Goal: Transaction & Acquisition: Purchase product/service

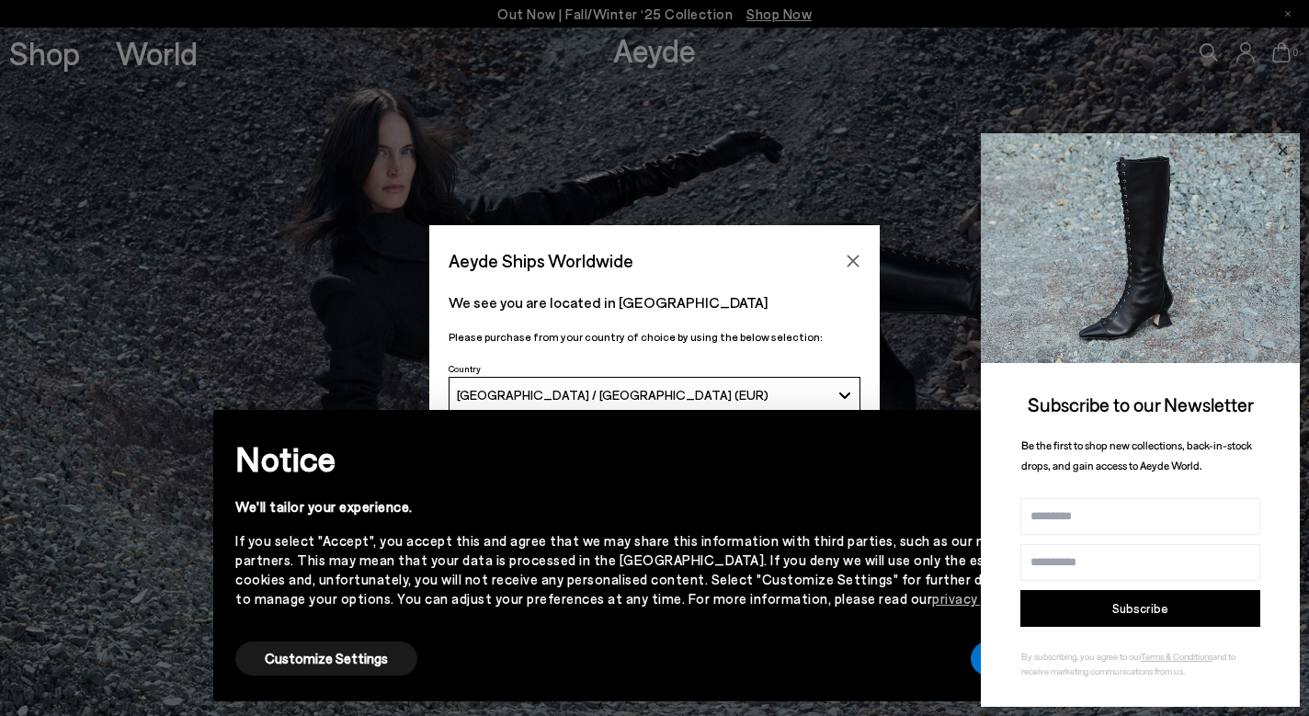
click at [1283, 152] on icon at bounding box center [1281, 149] width 9 height 9
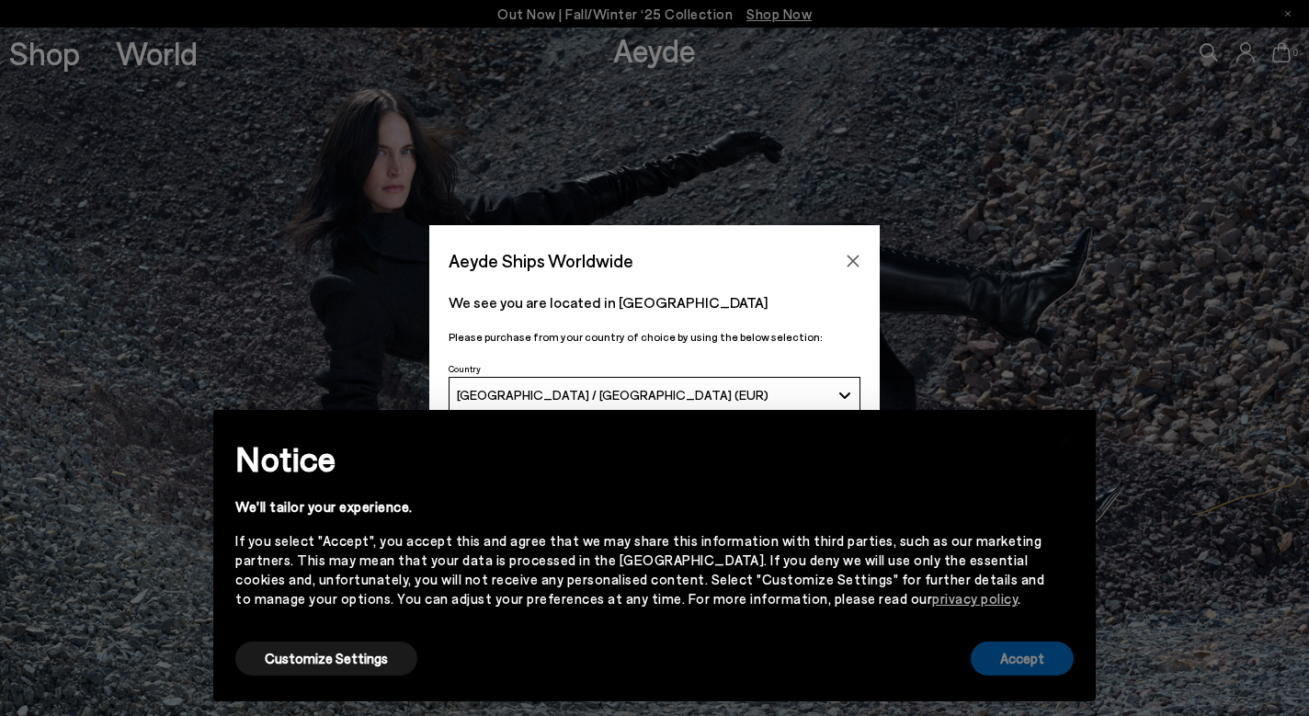
click at [997, 657] on button "Accept" at bounding box center [1021, 658] width 103 height 34
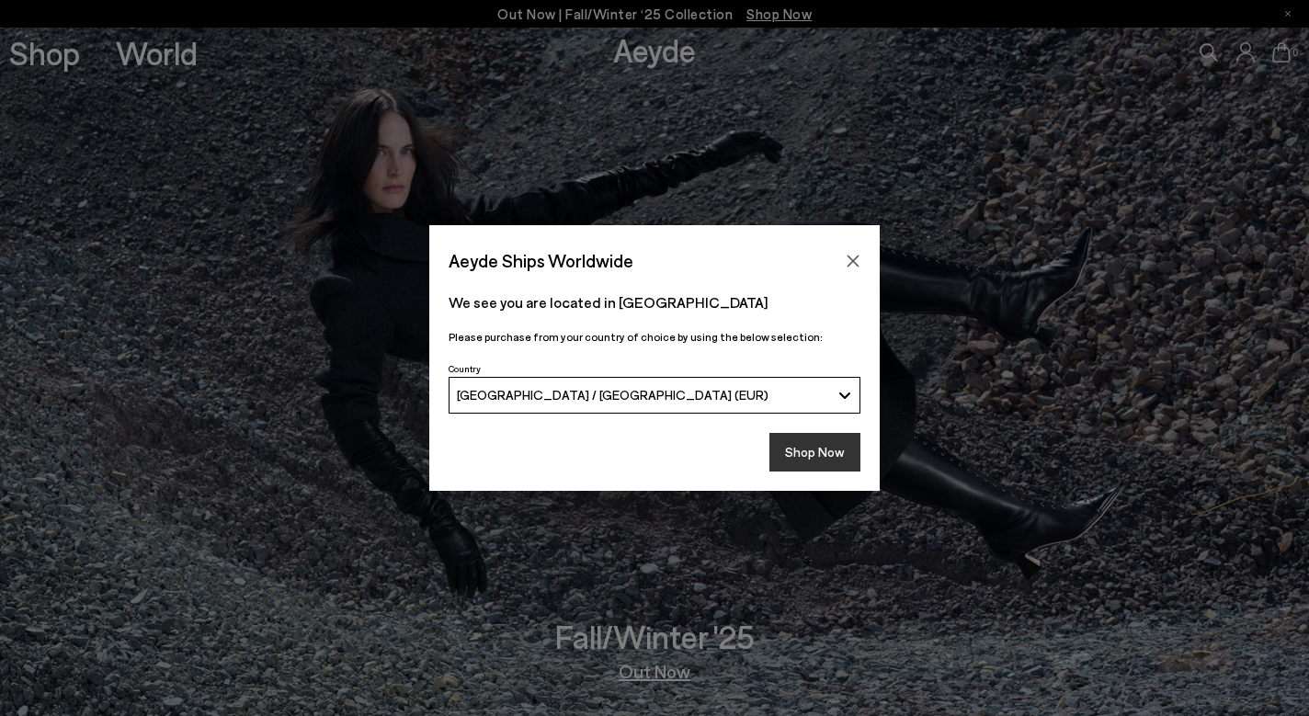
click at [824, 454] on button "Shop Now" at bounding box center [814, 452] width 91 height 39
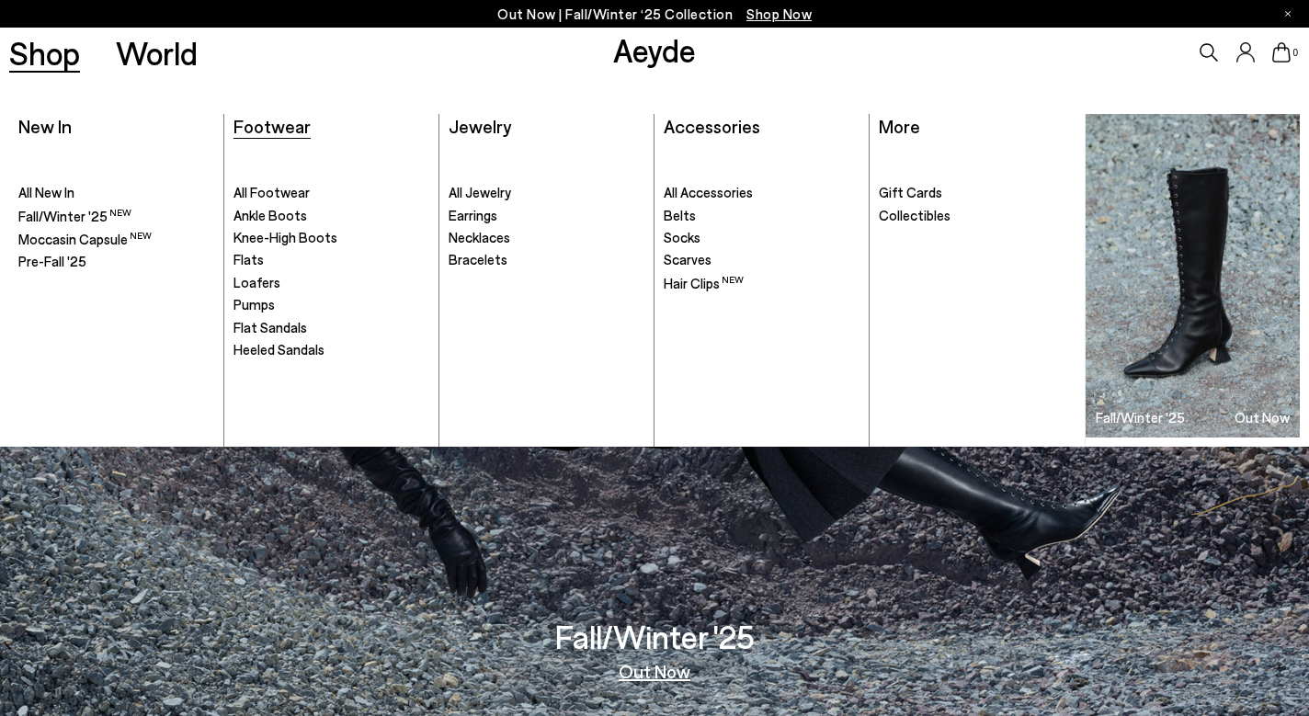
click at [285, 127] on span "Footwear" at bounding box center [271, 126] width 77 height 22
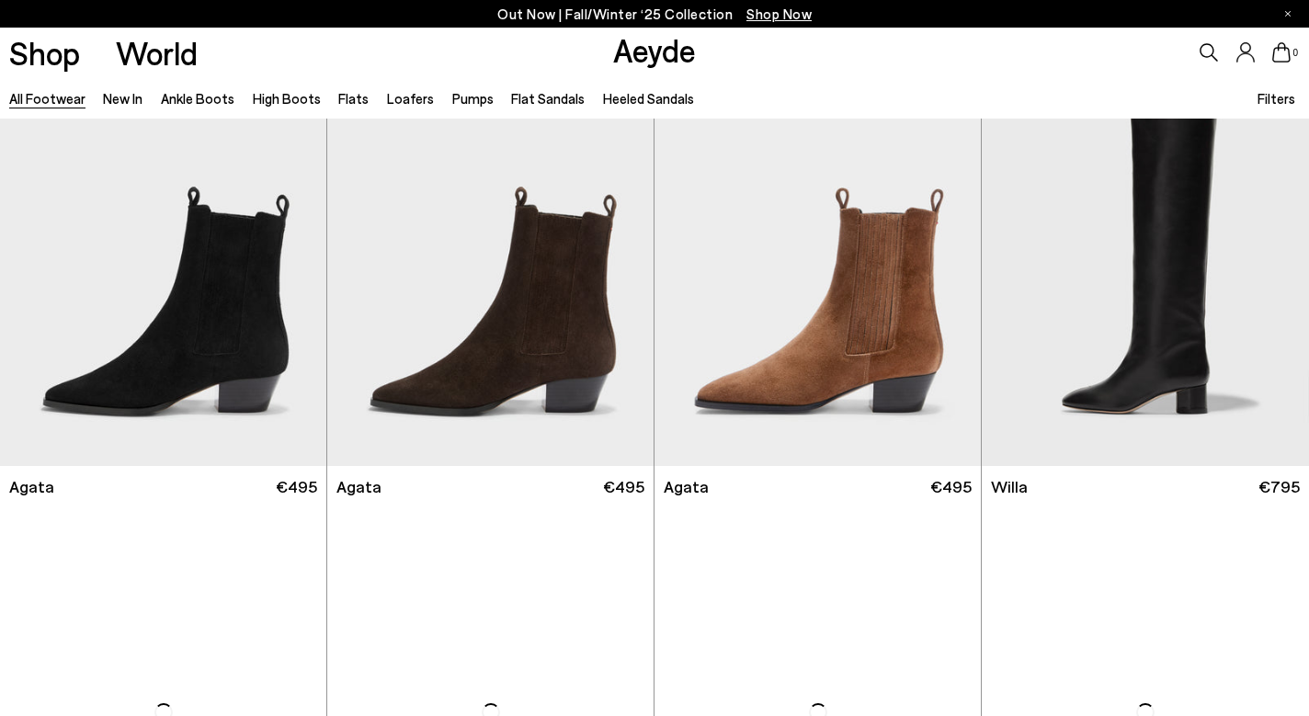
scroll to position [518, 0]
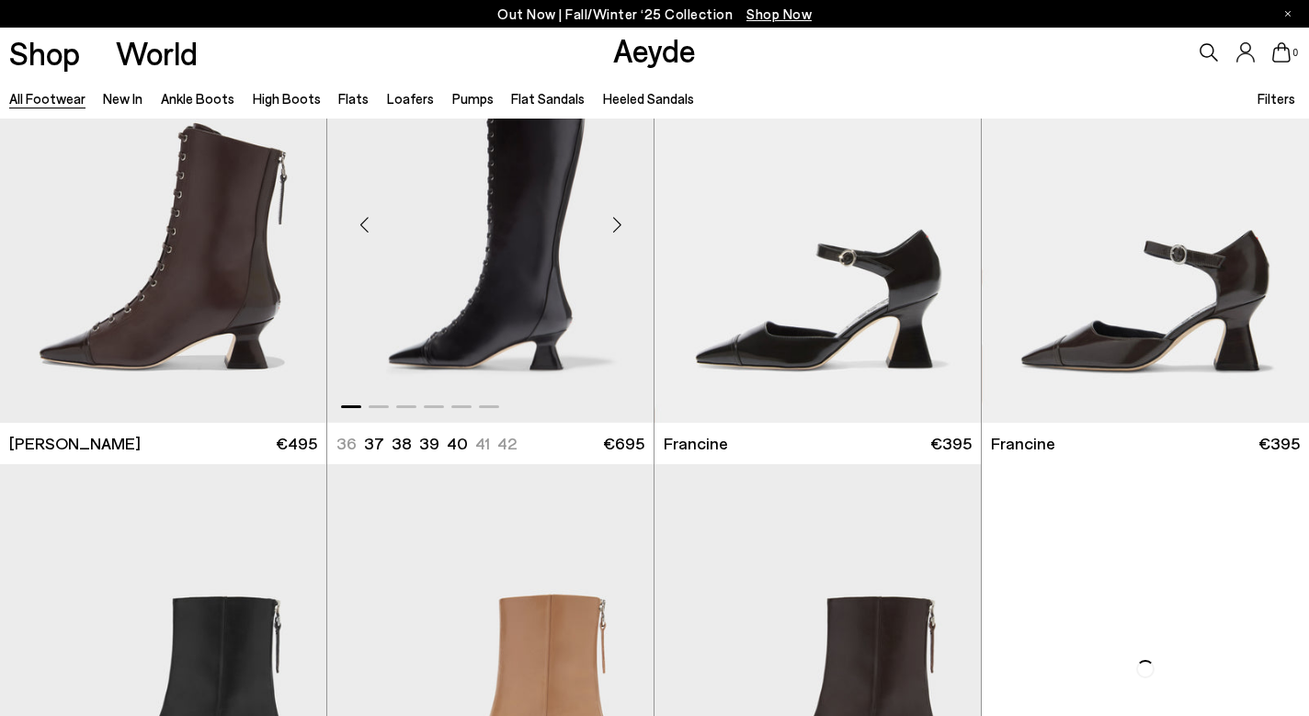
scroll to position [2819, 0]
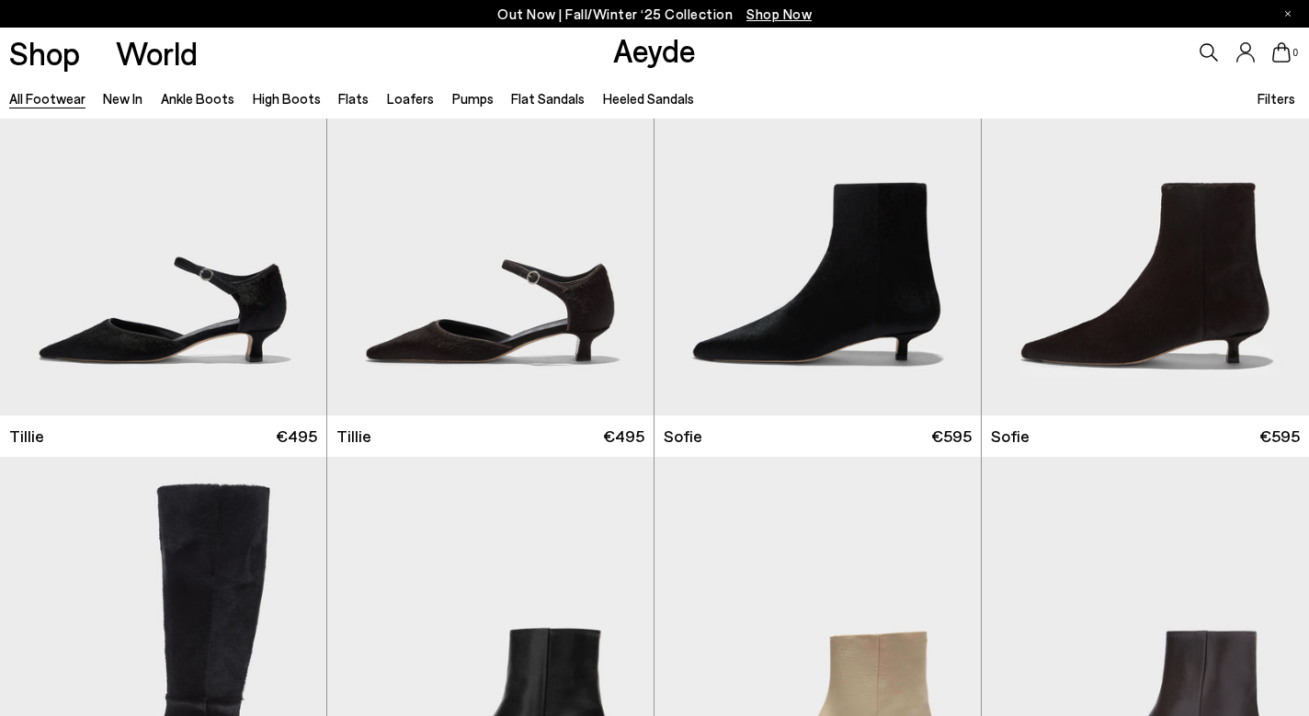
scroll to position [5083, 0]
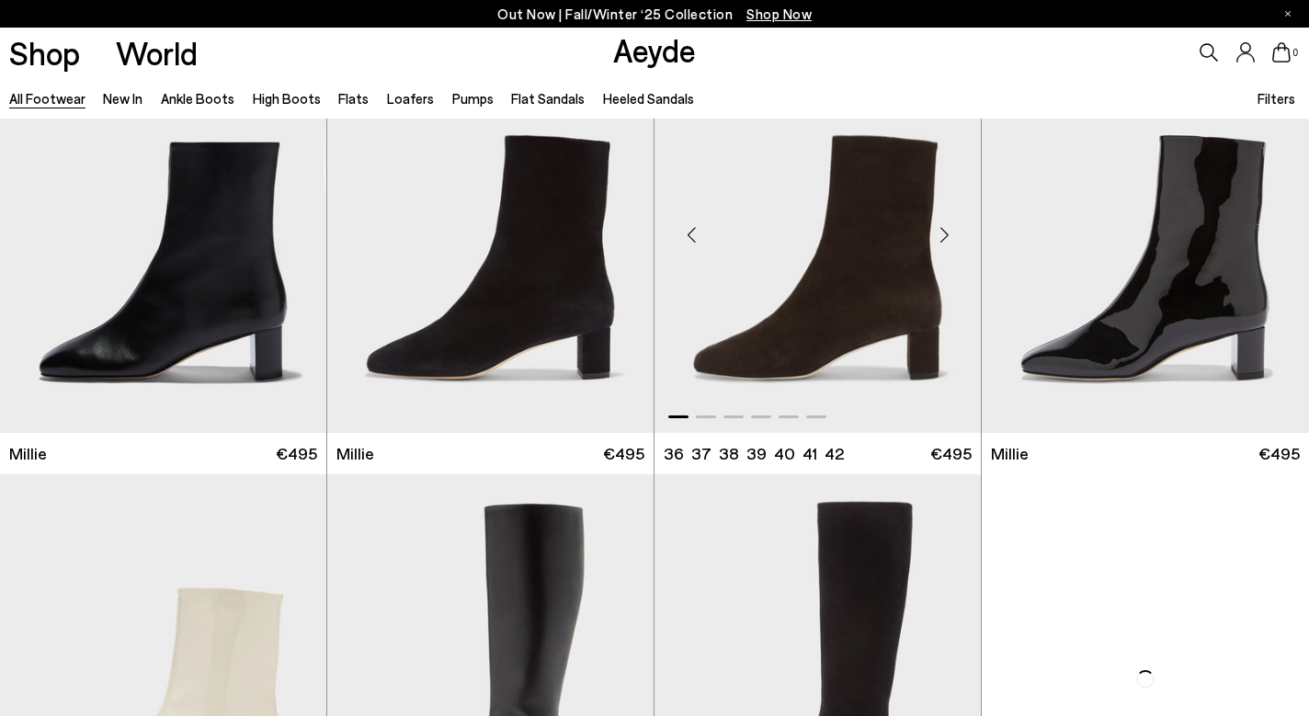
scroll to position [7773, 0]
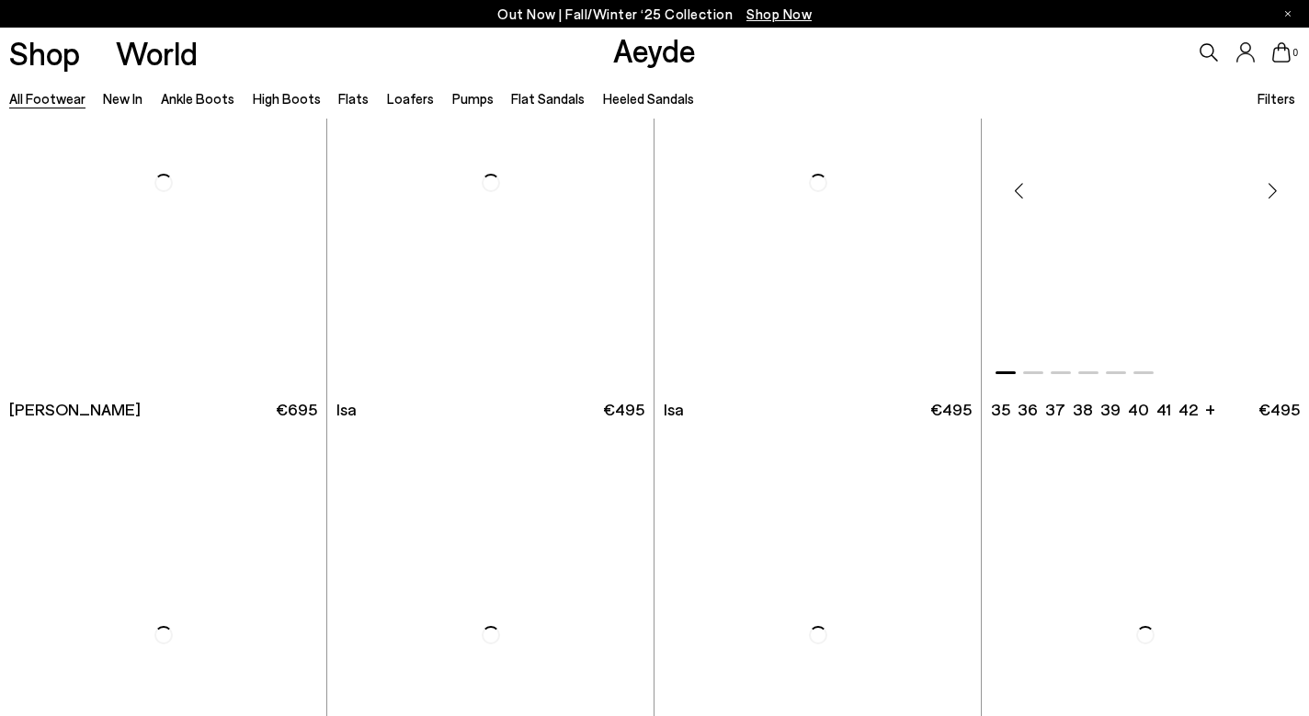
scroll to position [10979, 0]
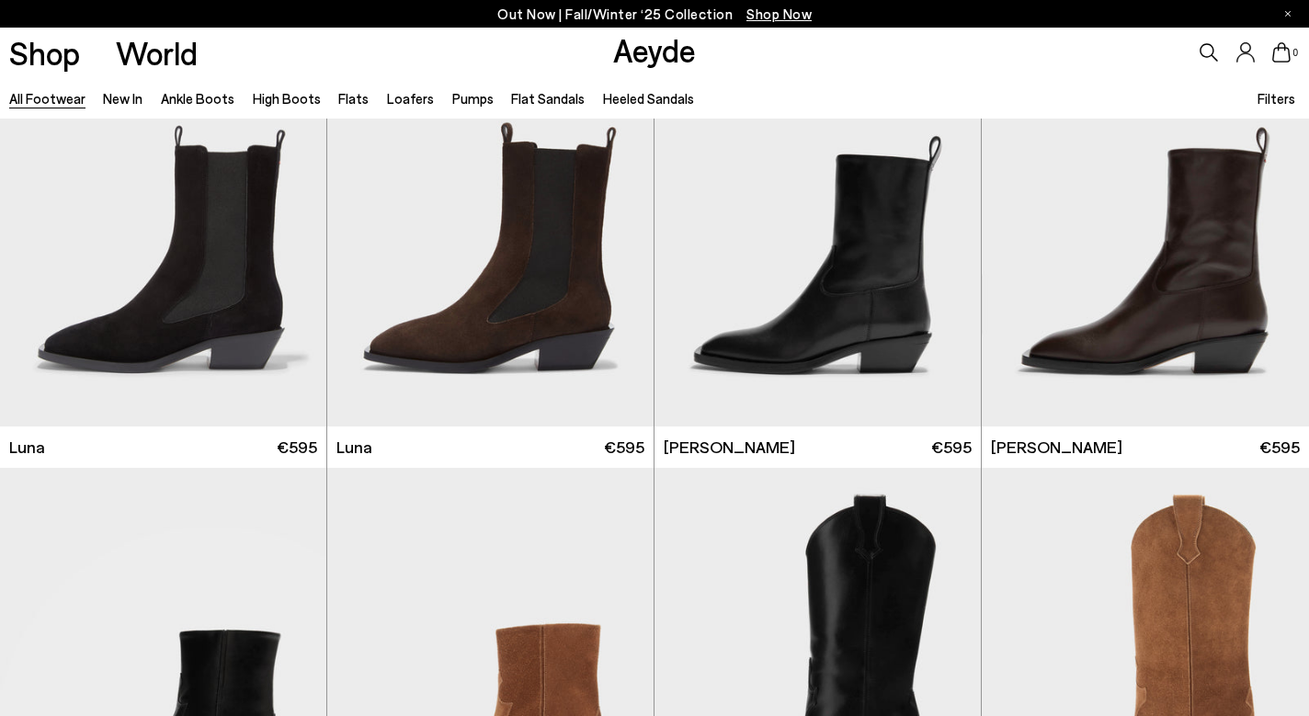
scroll to position [13203, 0]
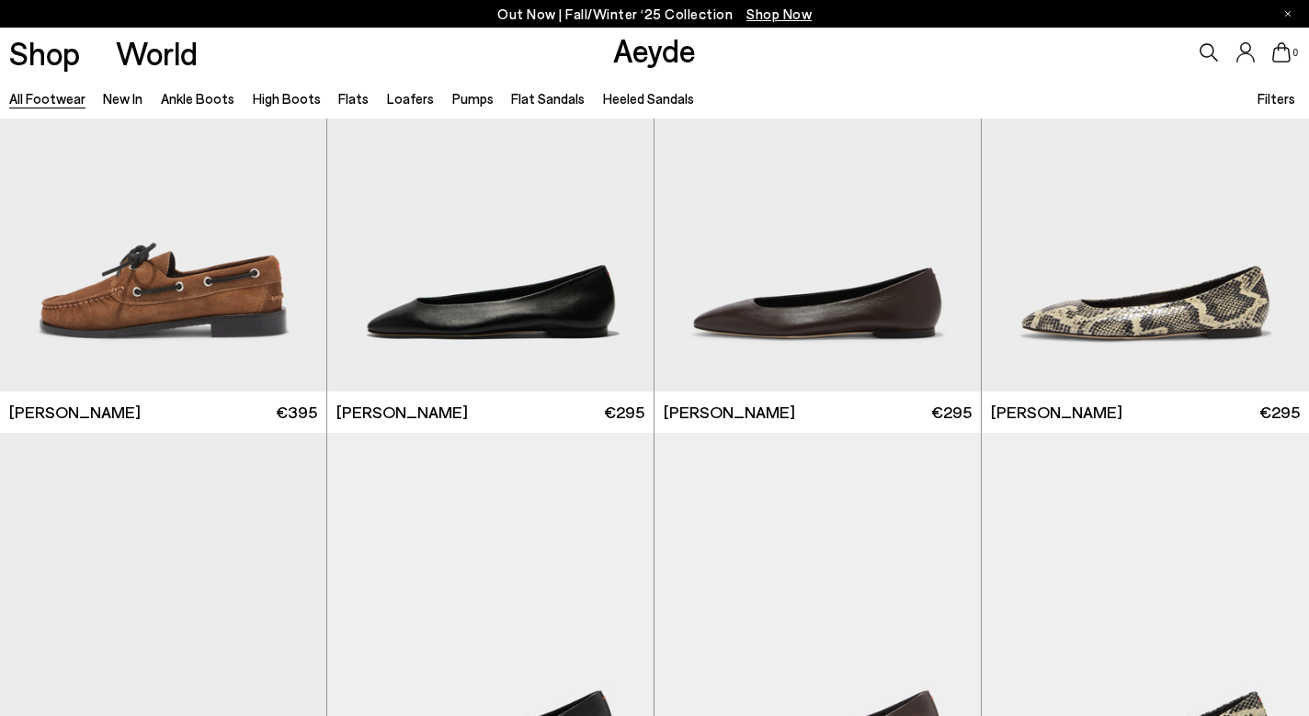
scroll to position [16846, 0]
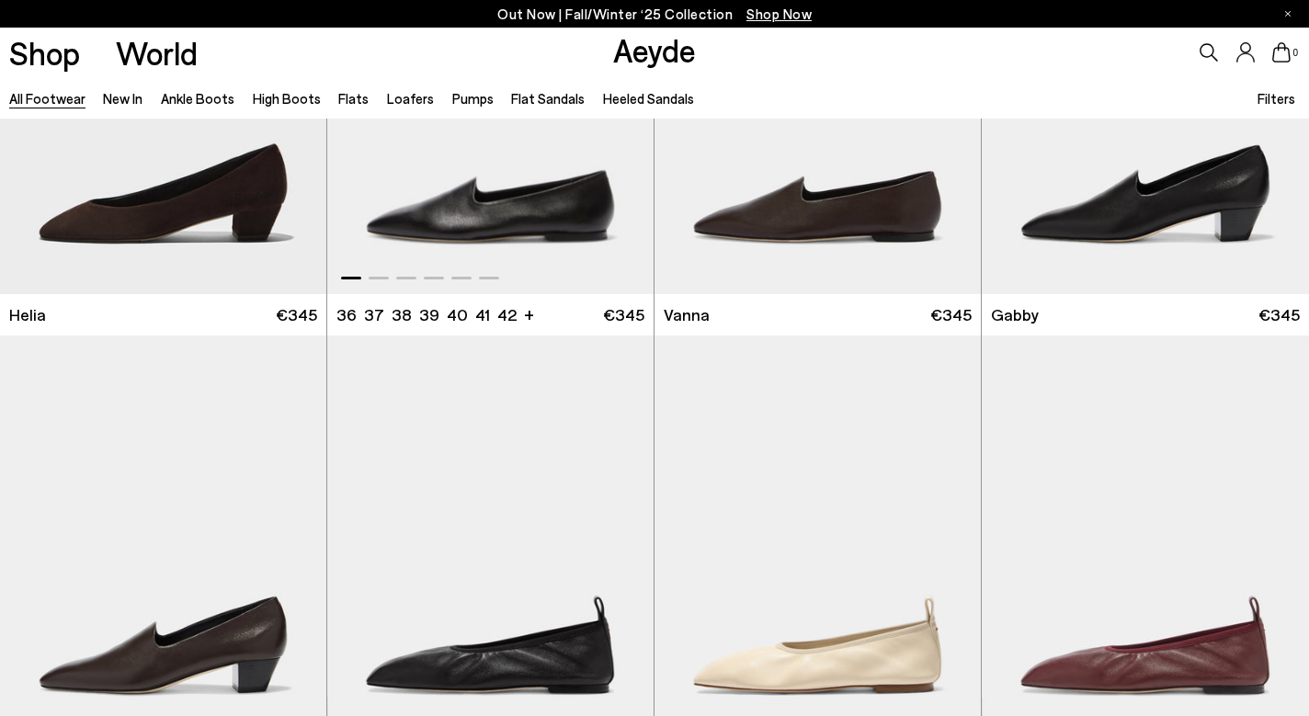
scroll to position [17848, 0]
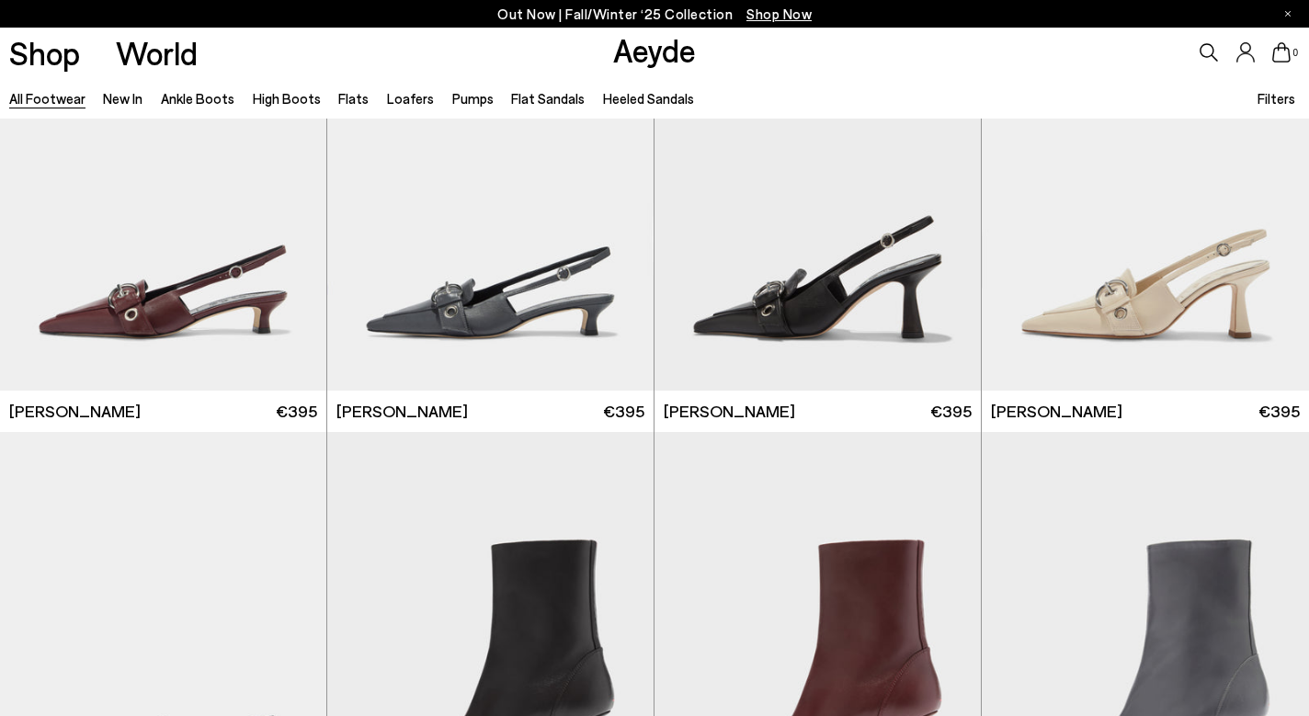
scroll to position [20089, 0]
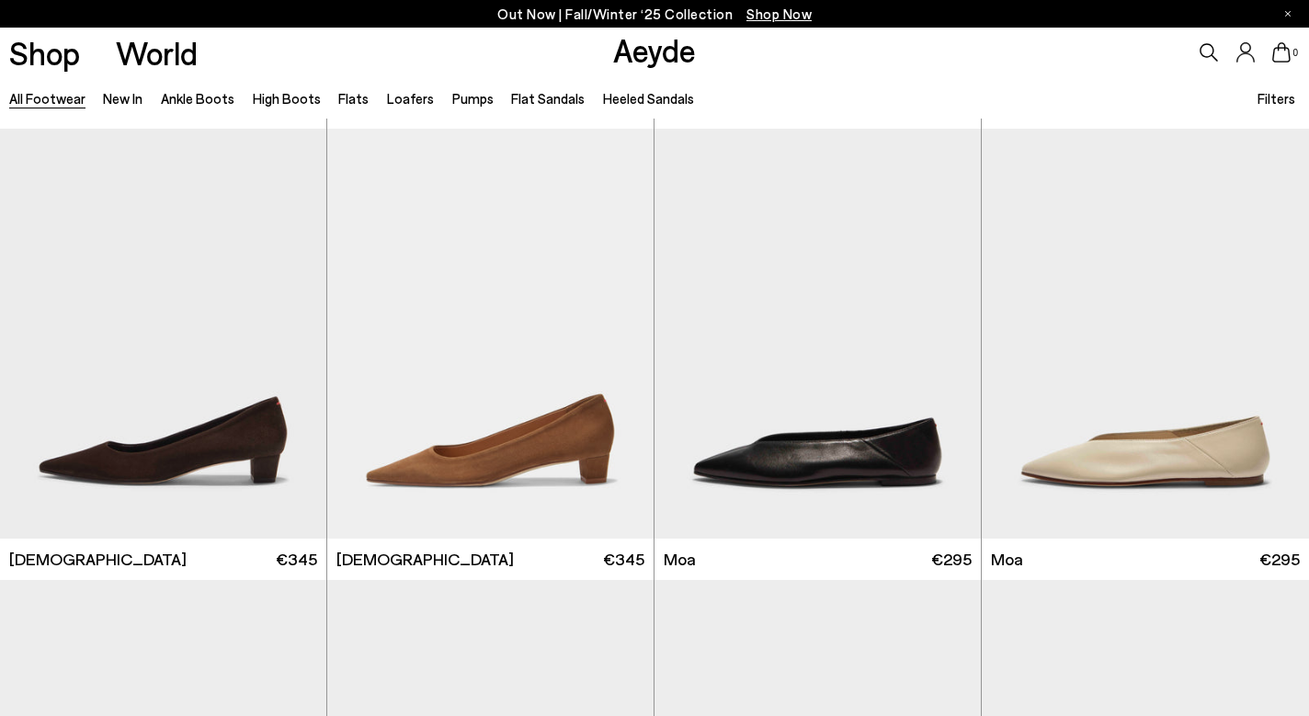
scroll to position [22637, 0]
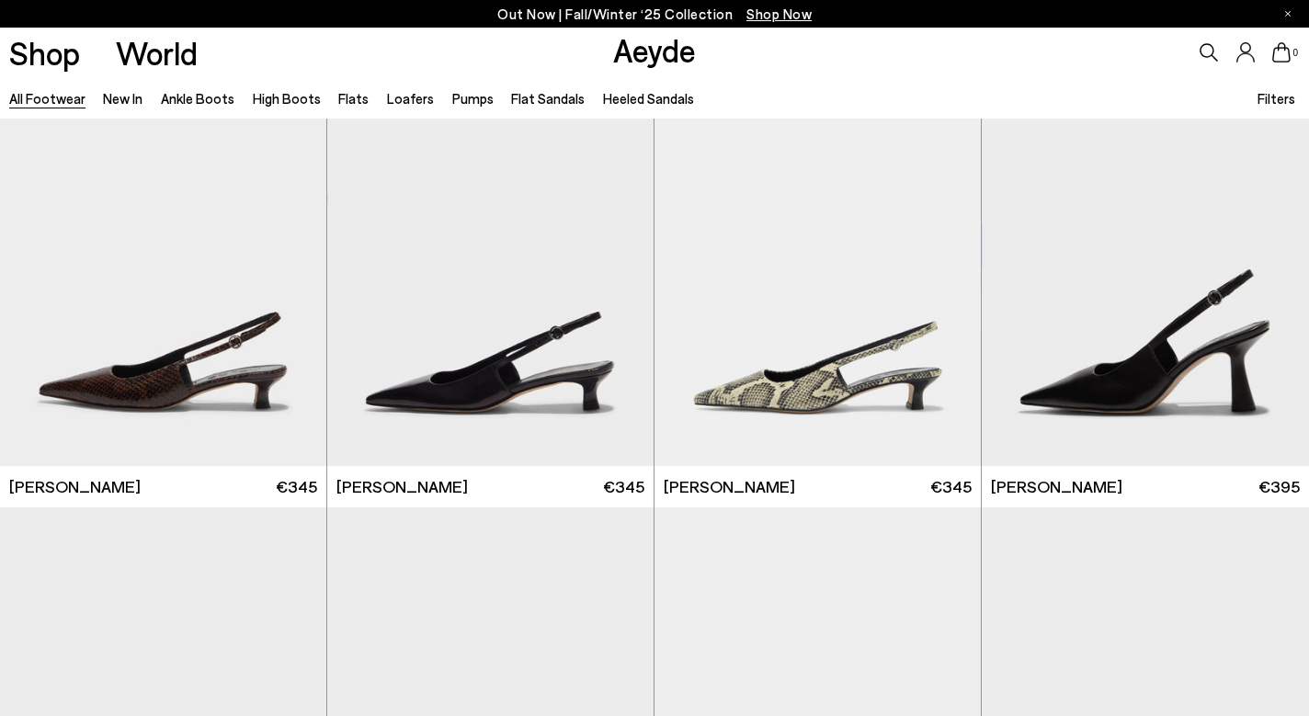
scroll to position [27609, 0]
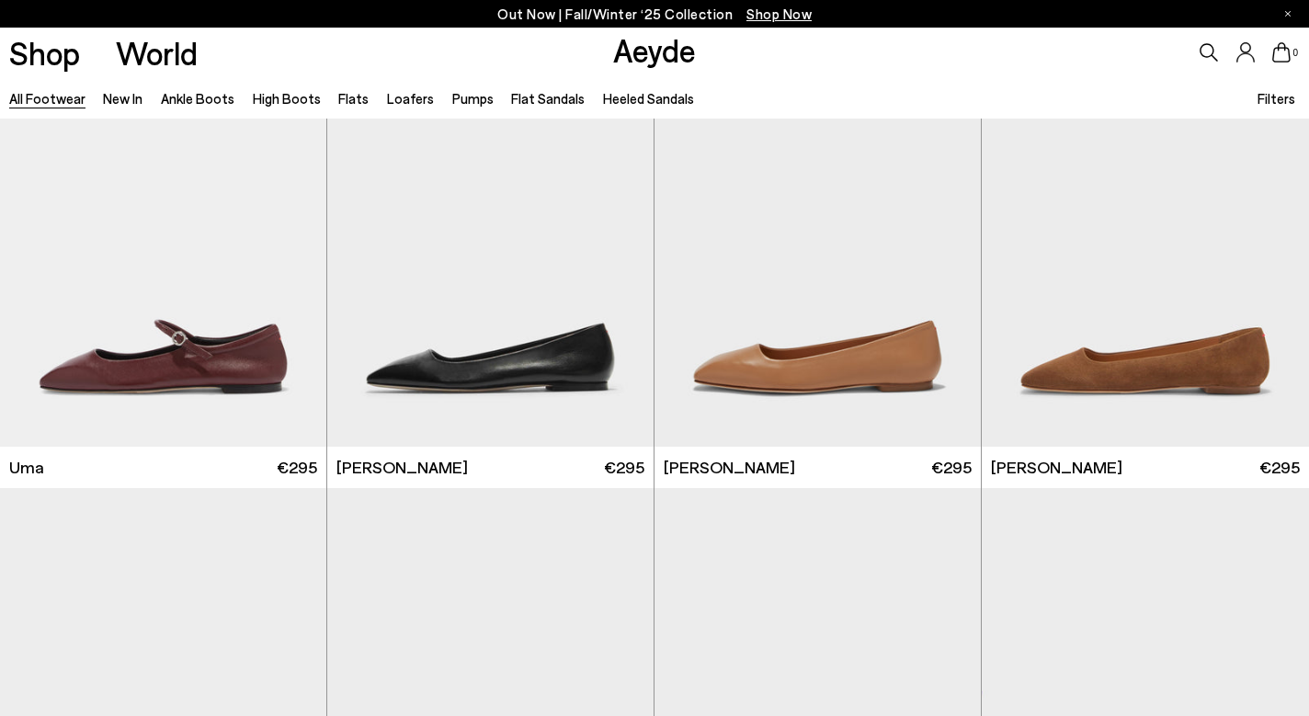
scroll to position [29451, 0]
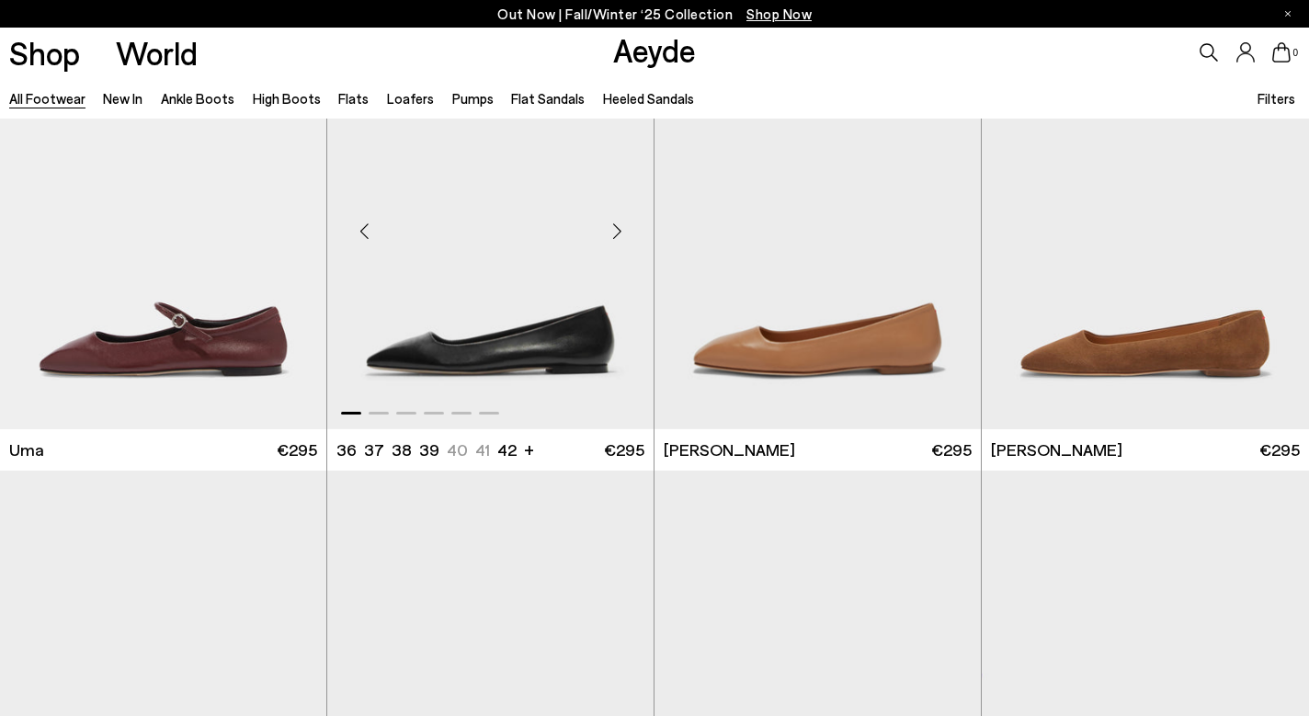
click at [567, 335] on img "1 / 6" at bounding box center [490, 224] width 326 height 410
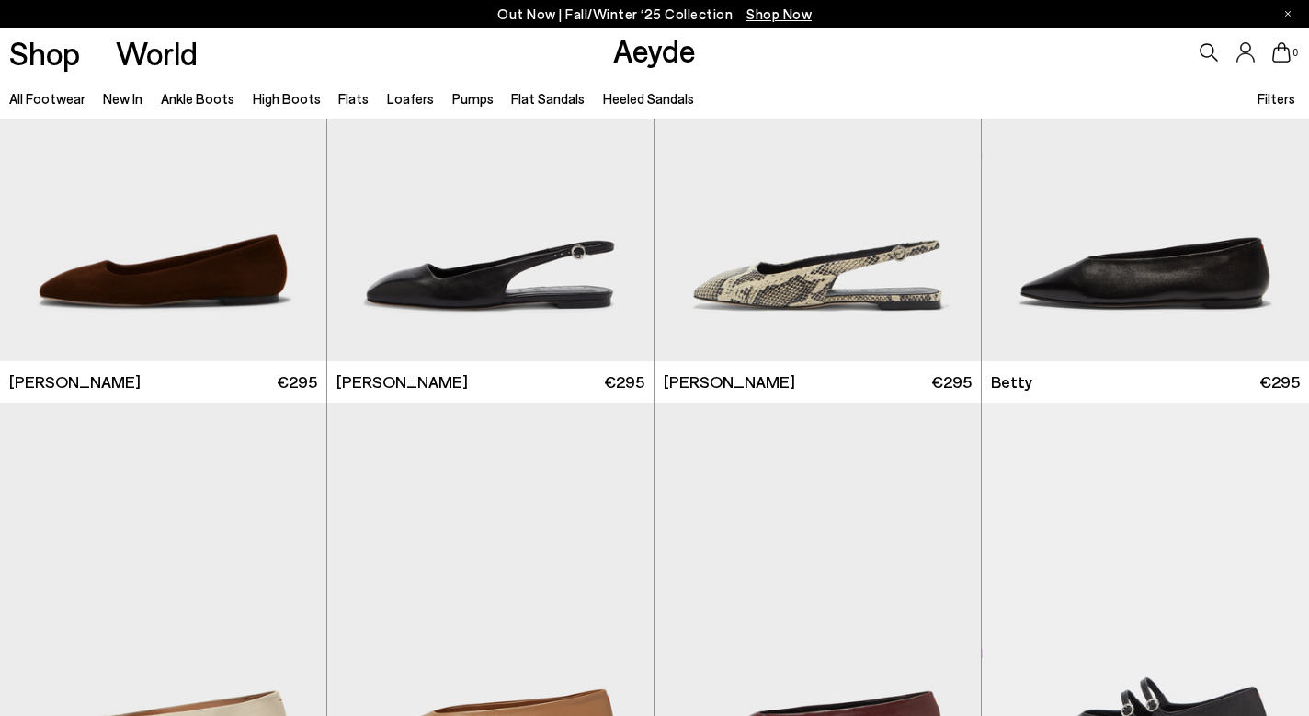
scroll to position [29973, 0]
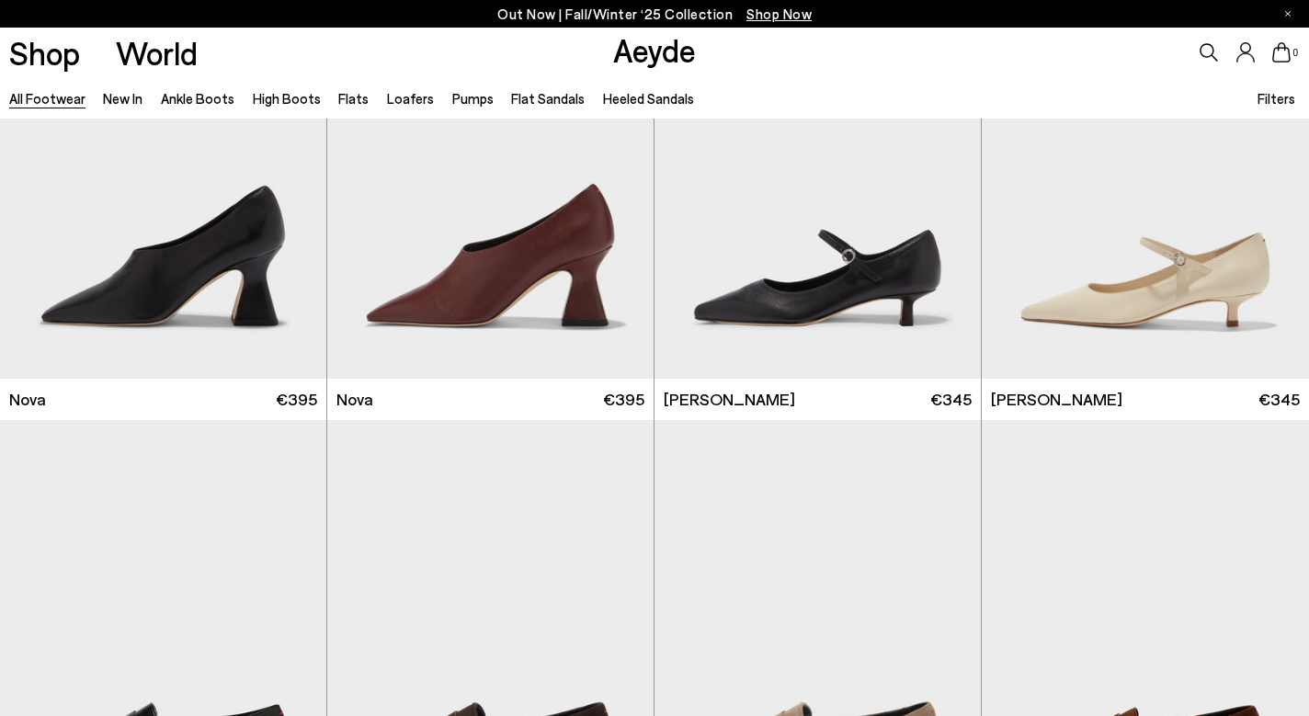
scroll to position [30867, 0]
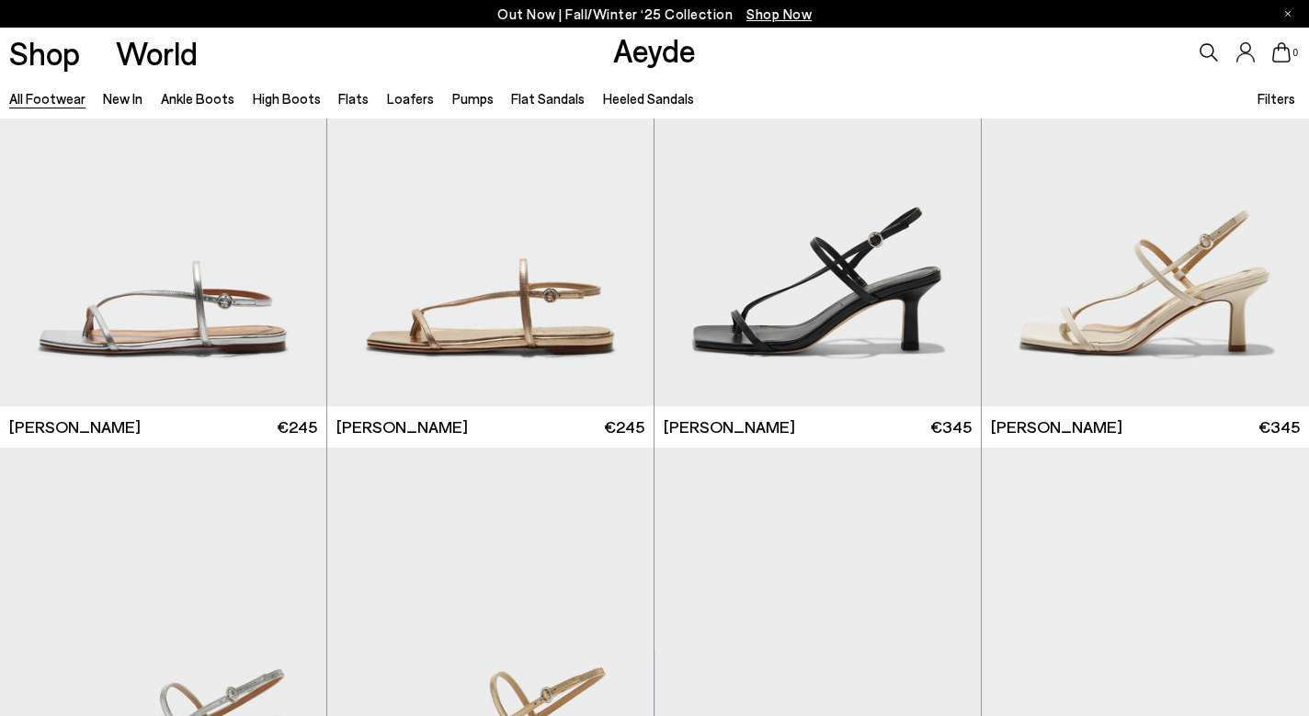
scroll to position [35799, 0]
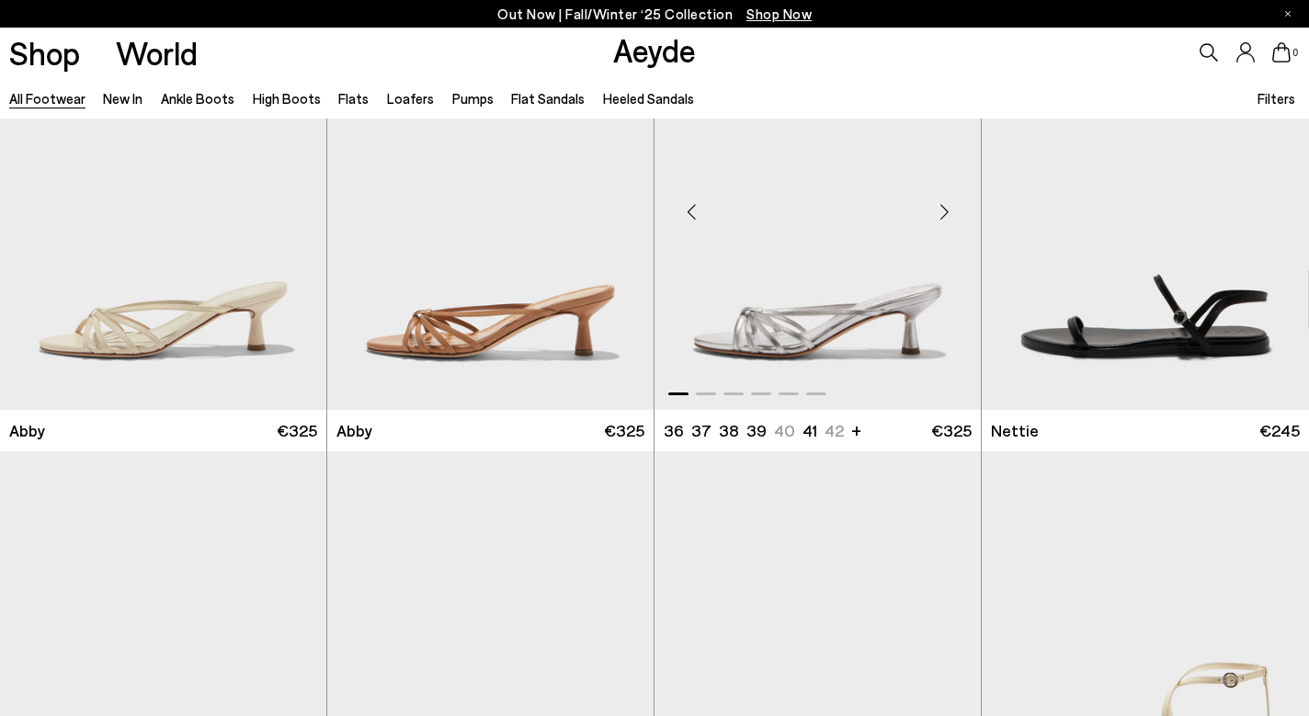
scroll to position [38070, 0]
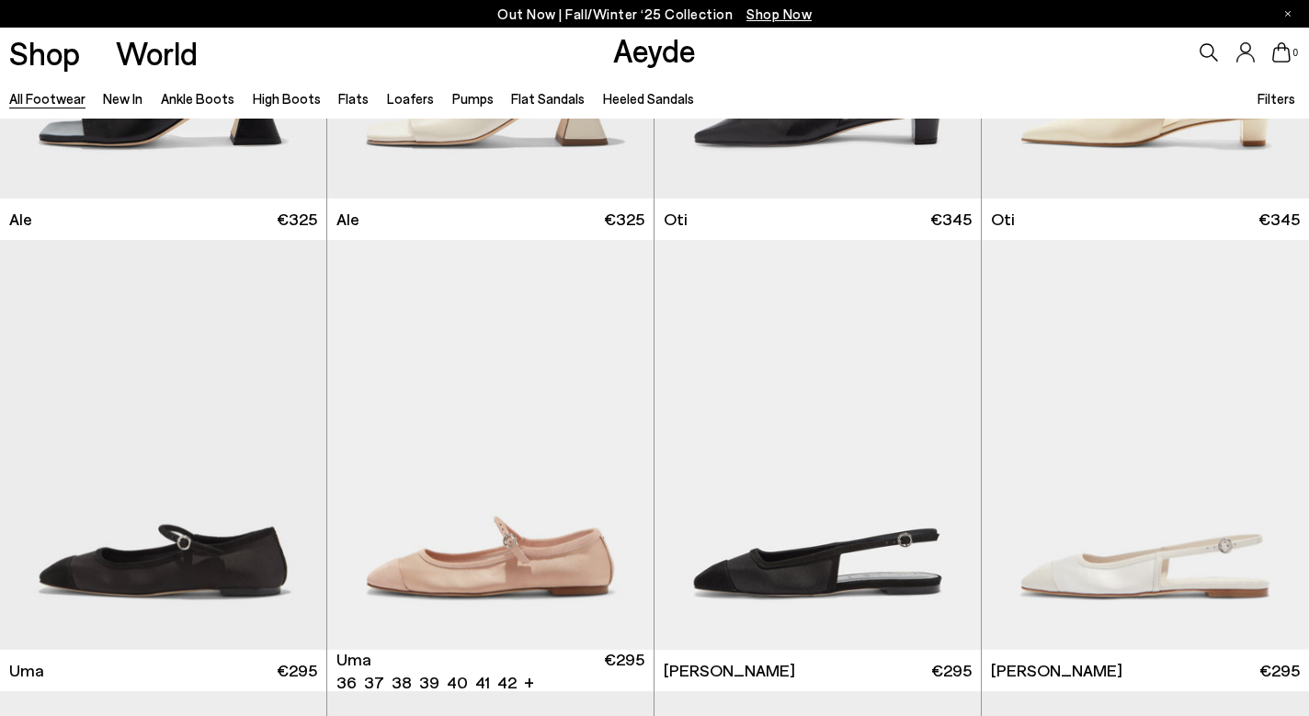
scroll to position [39466, 0]
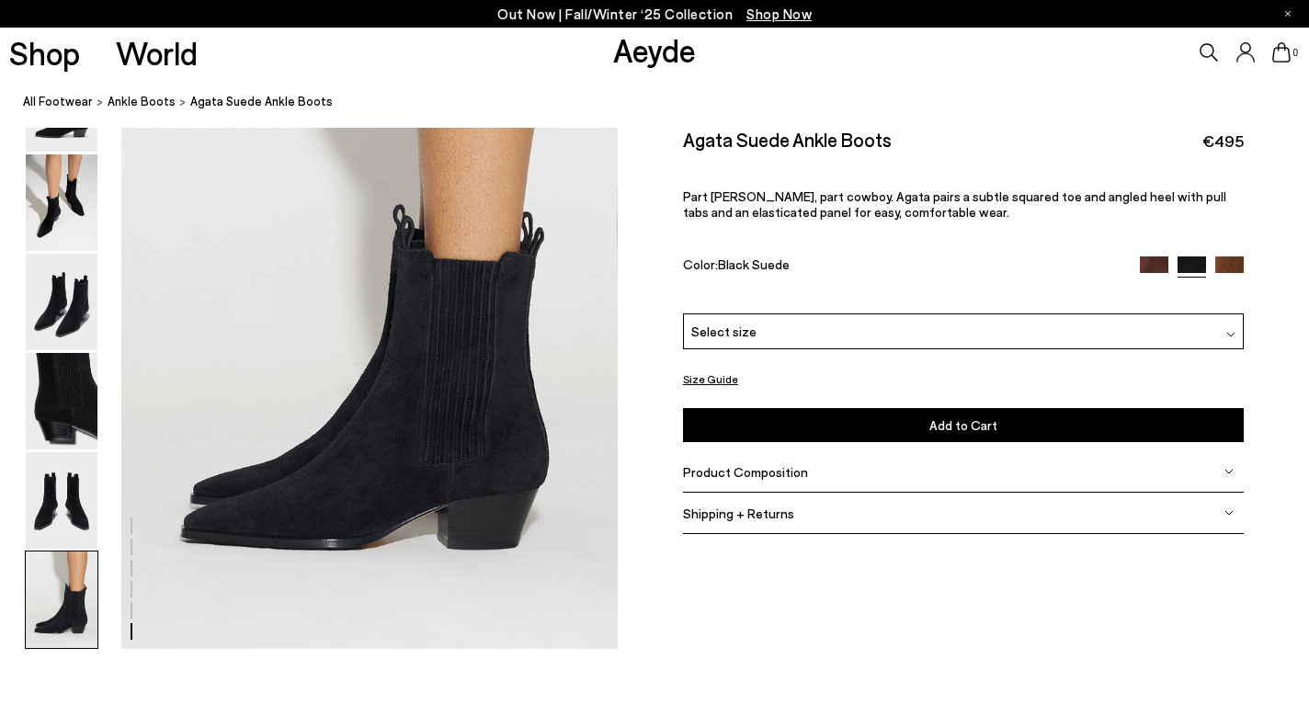
scroll to position [3464, 0]
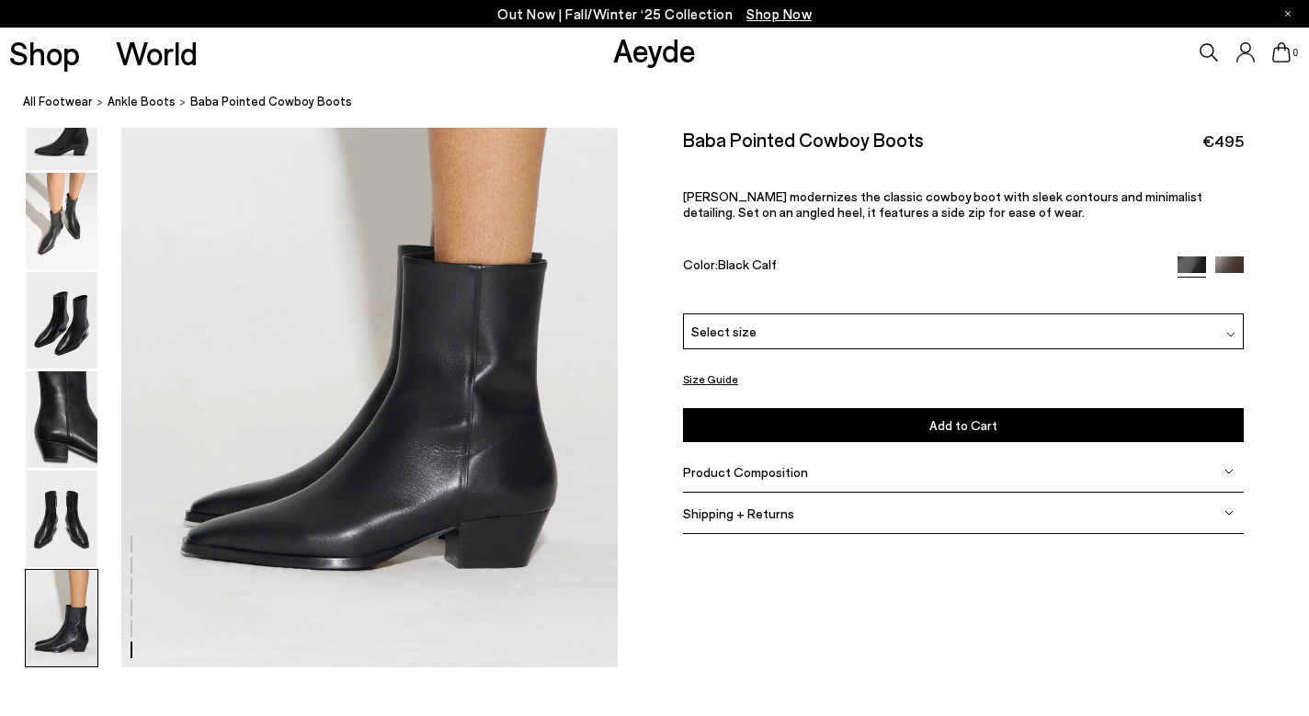
scroll to position [3441, 0]
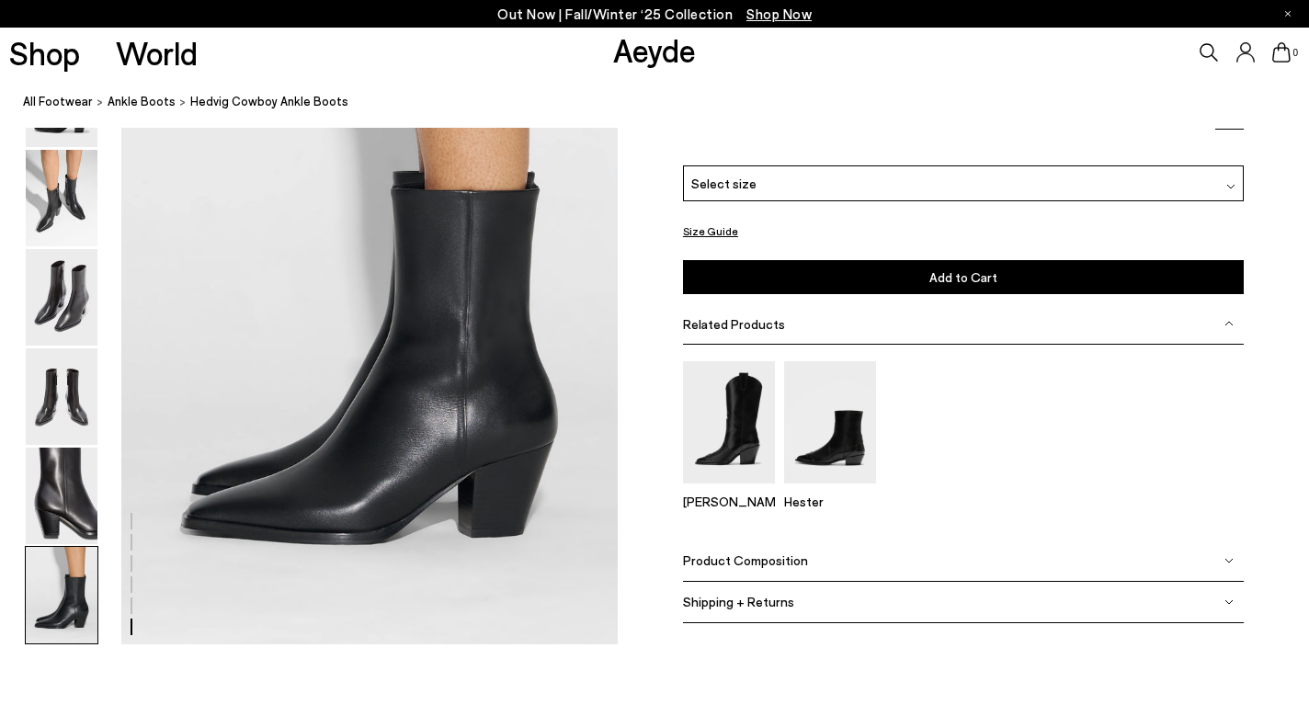
scroll to position [3470, 0]
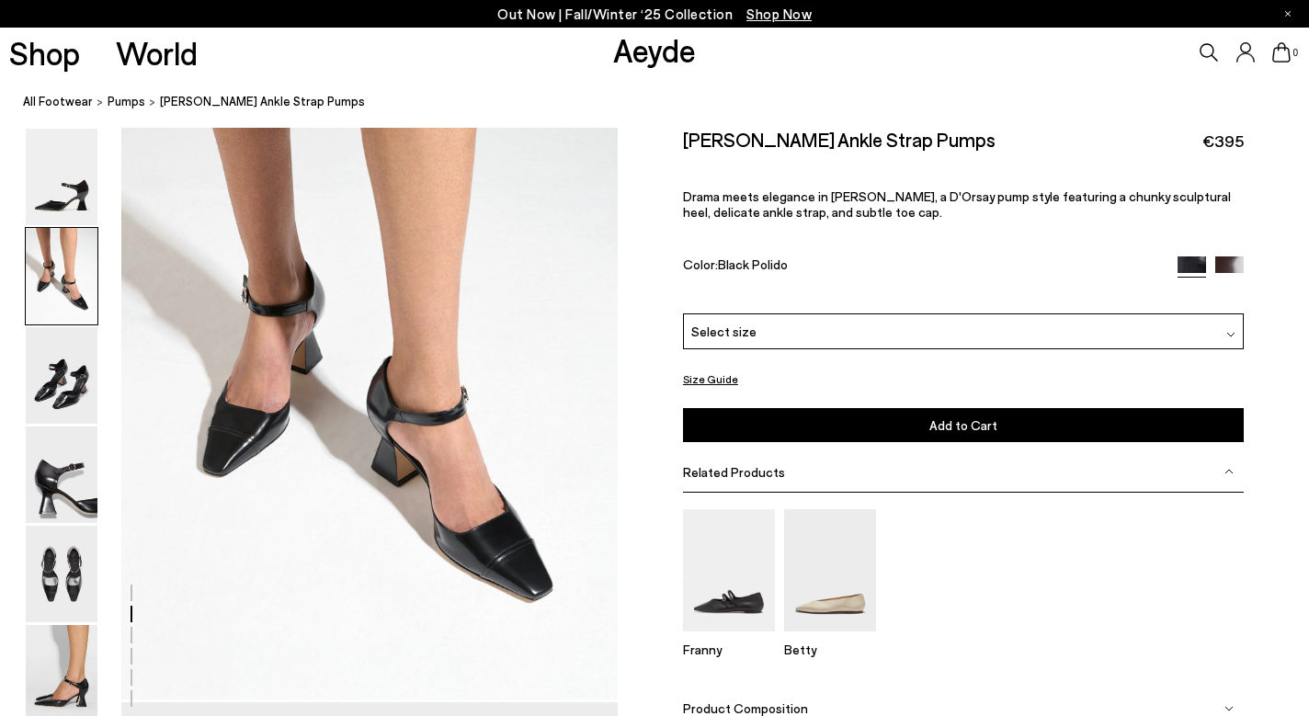
scroll to position [755, 0]
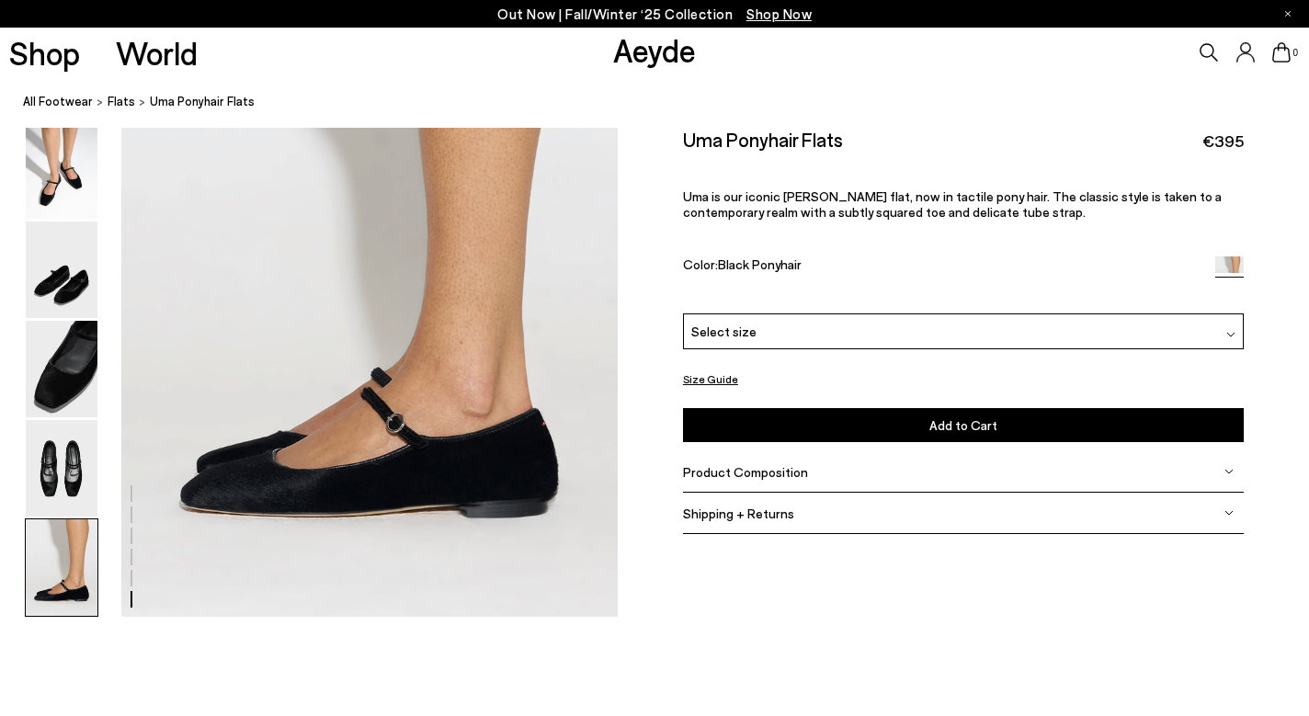
scroll to position [3508, 0]
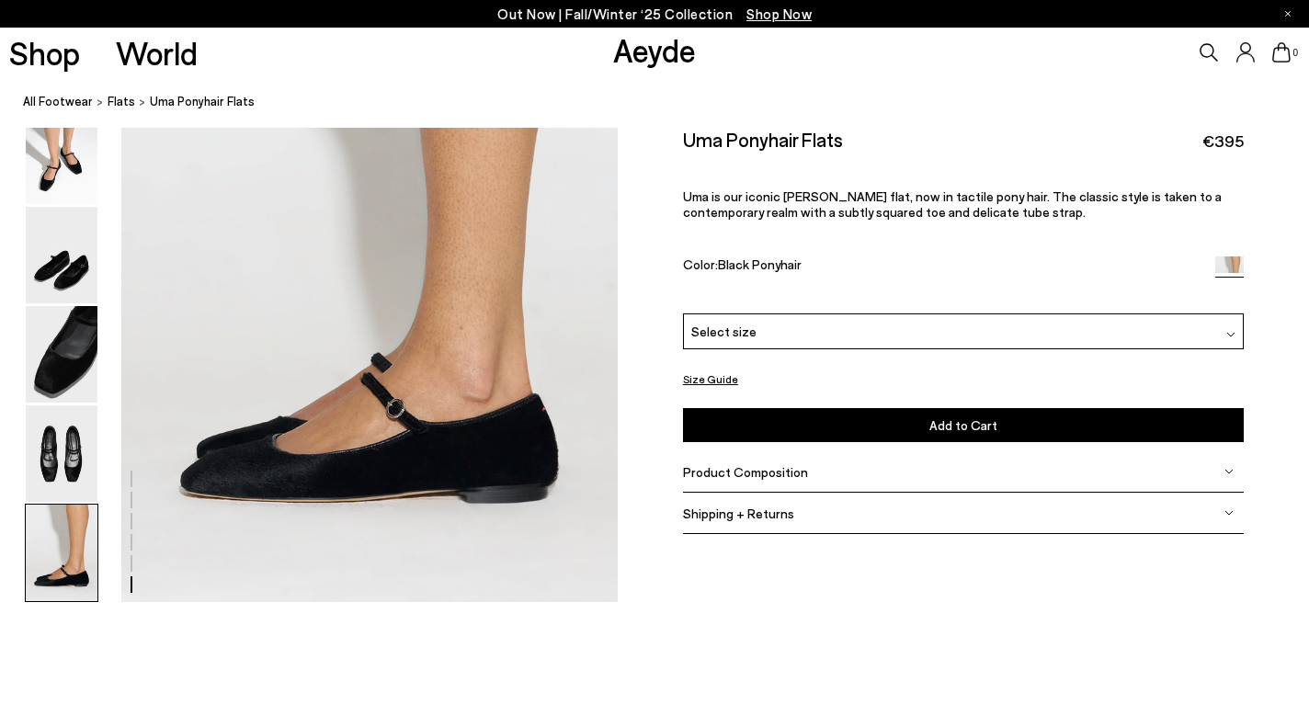
click at [1224, 268] on img at bounding box center [1229, 275] width 28 height 38
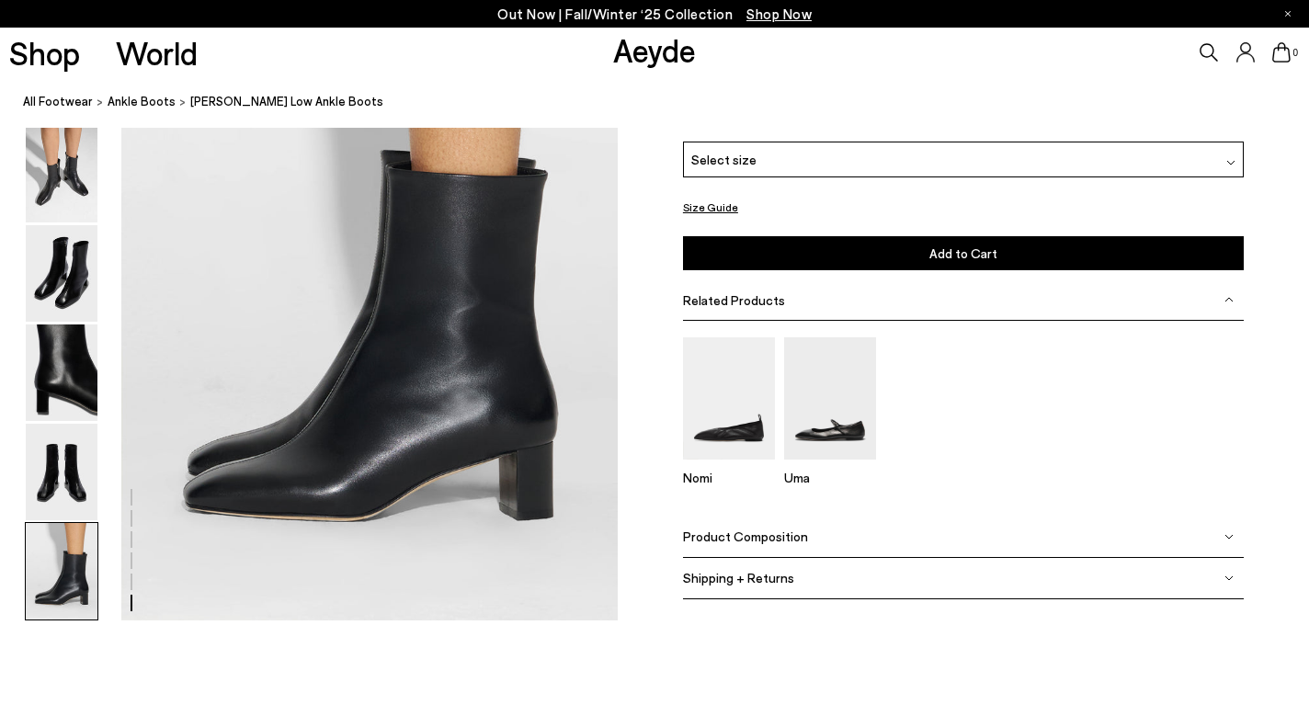
scroll to position [3497, 0]
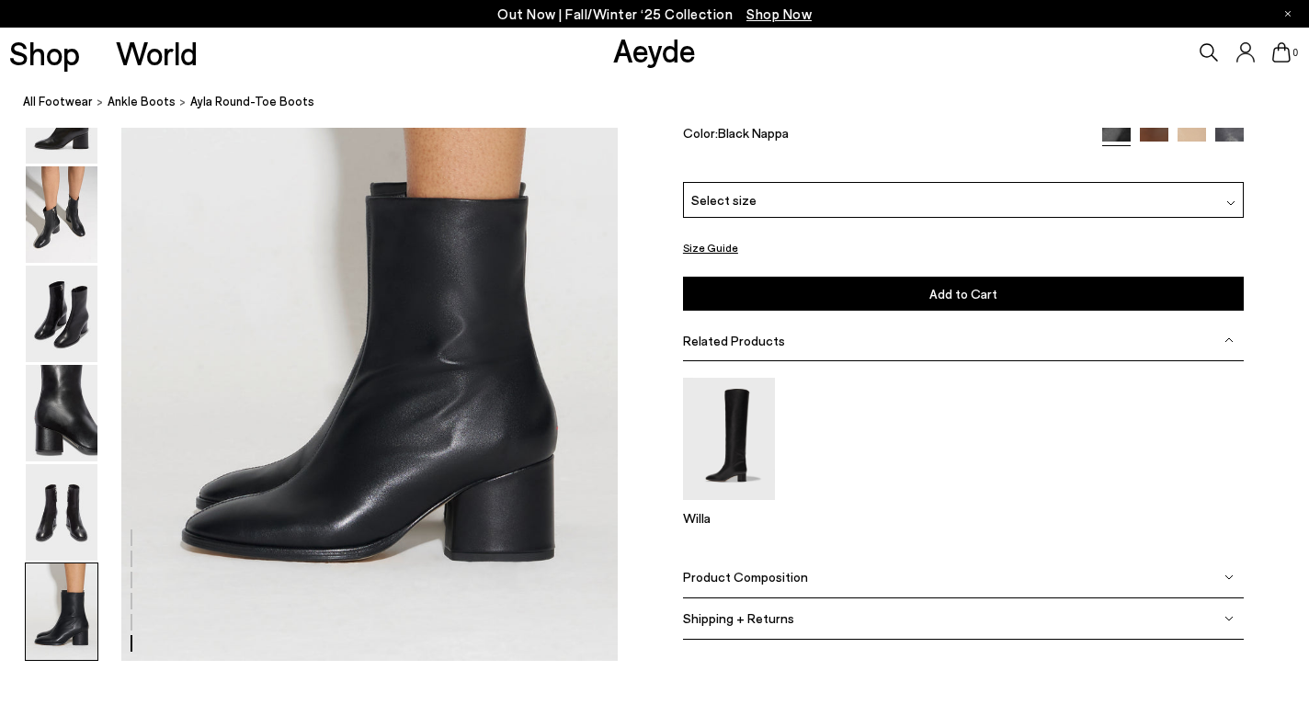
scroll to position [3469, 0]
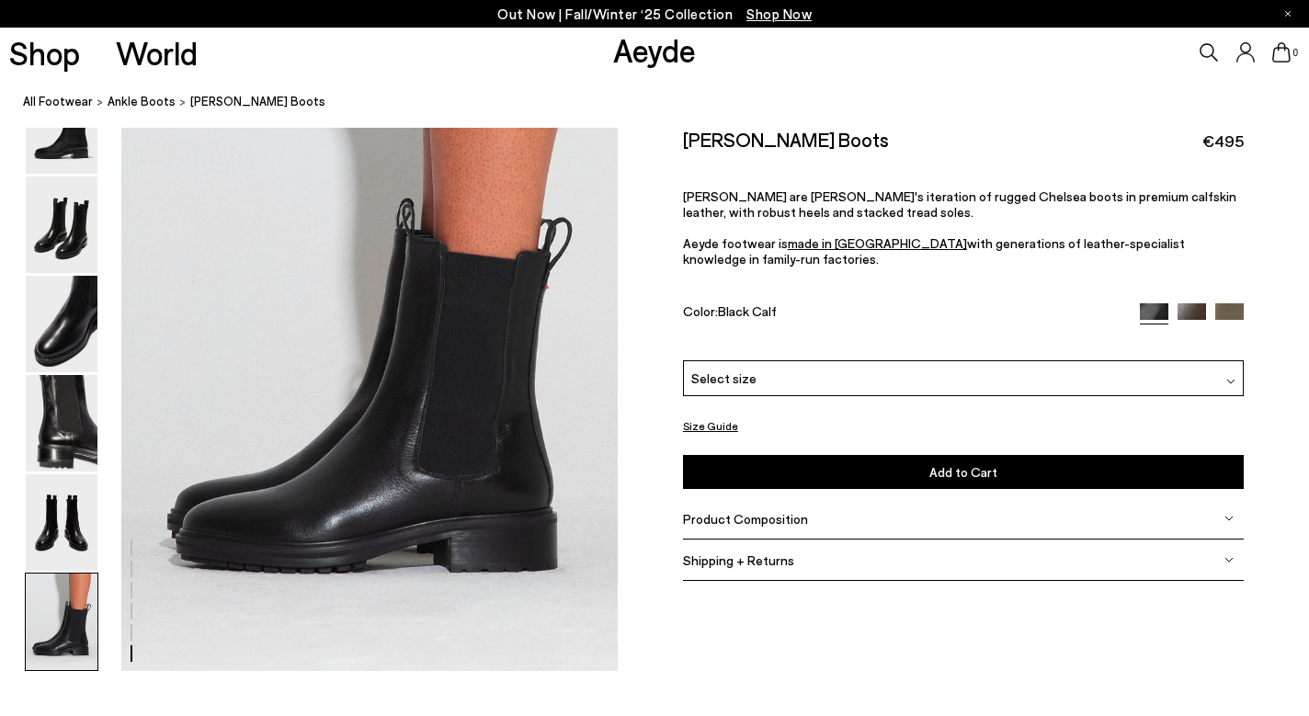
scroll to position [3439, 0]
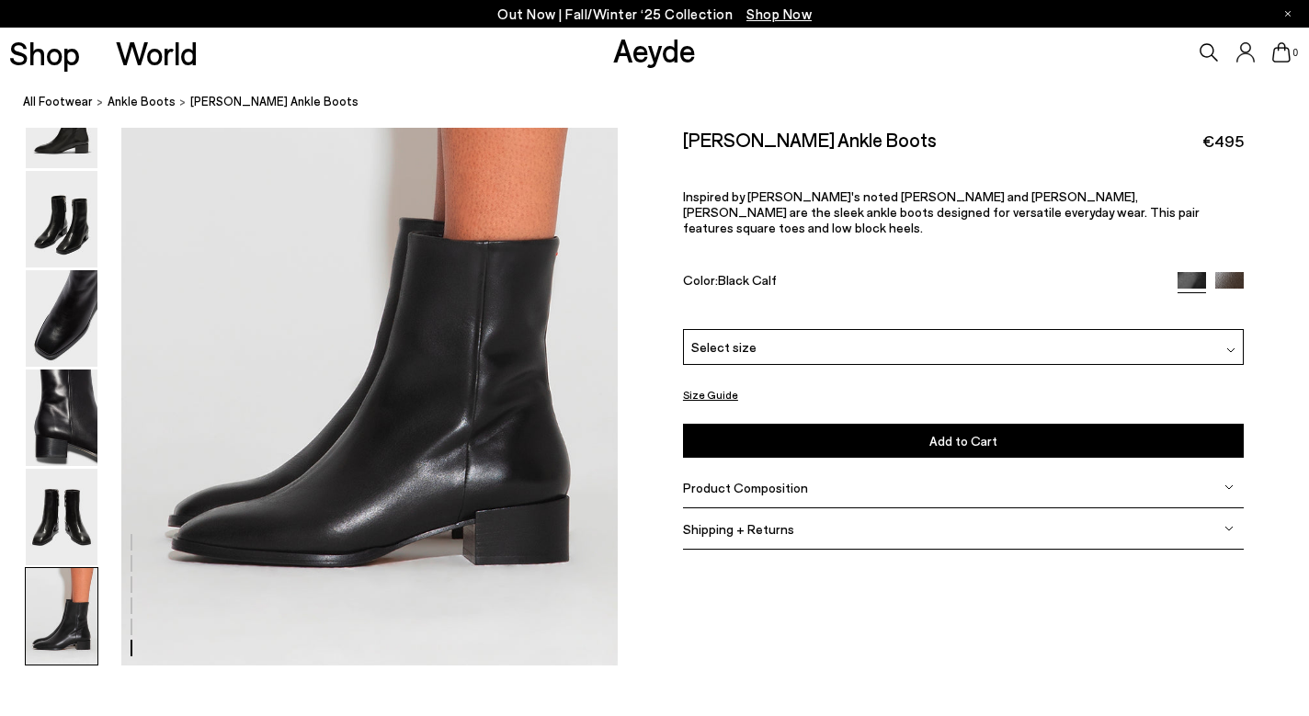
scroll to position [3448, 0]
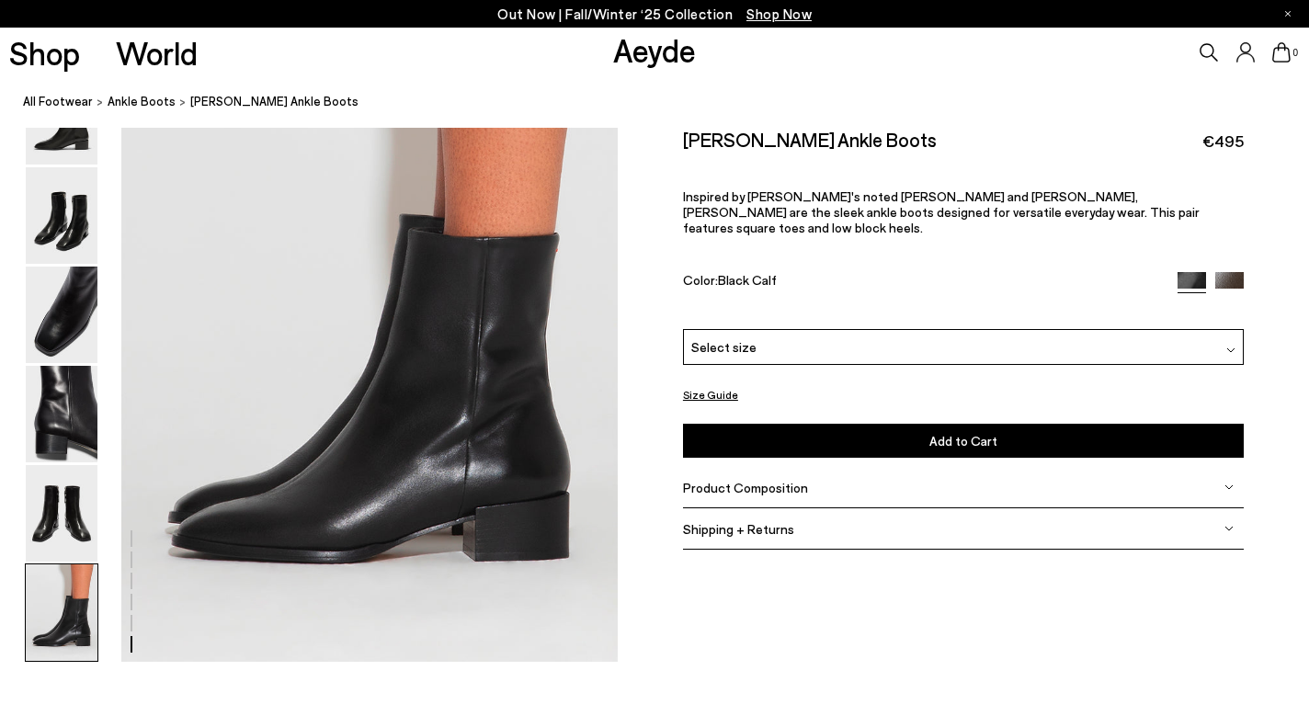
click at [1236, 272] on img at bounding box center [1229, 286] width 28 height 28
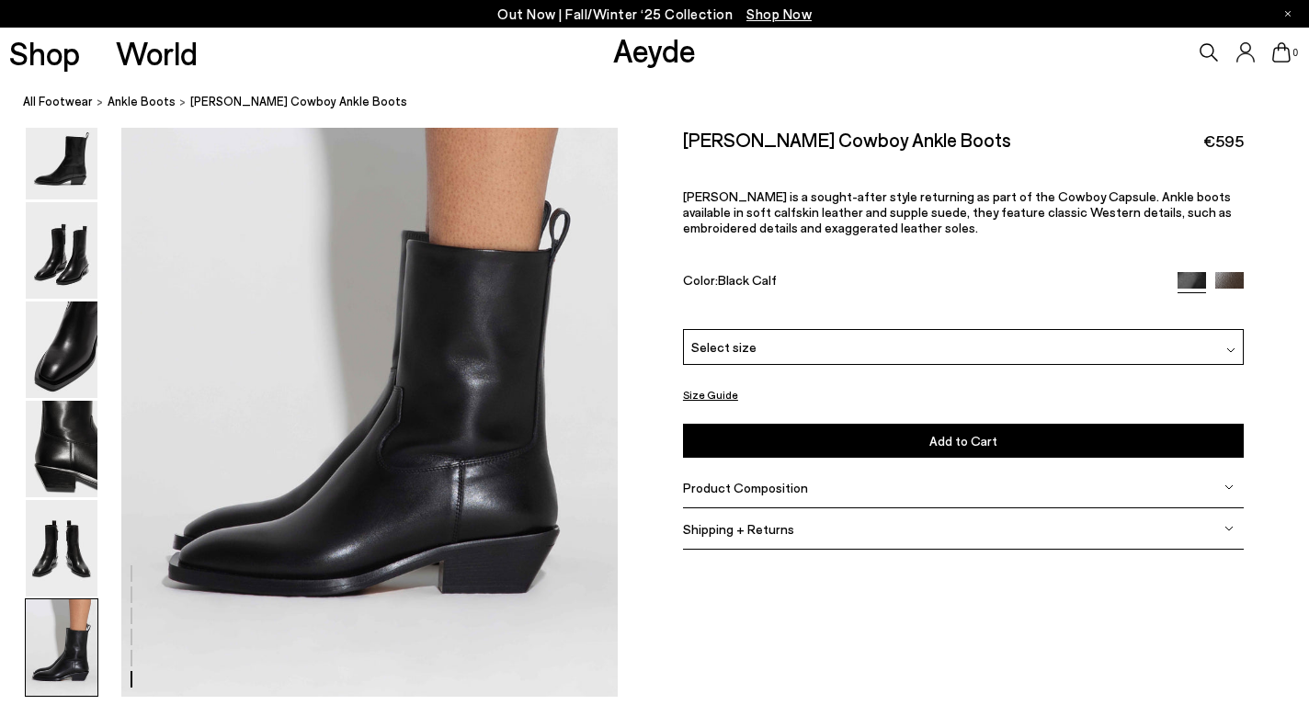
scroll to position [3435, 0]
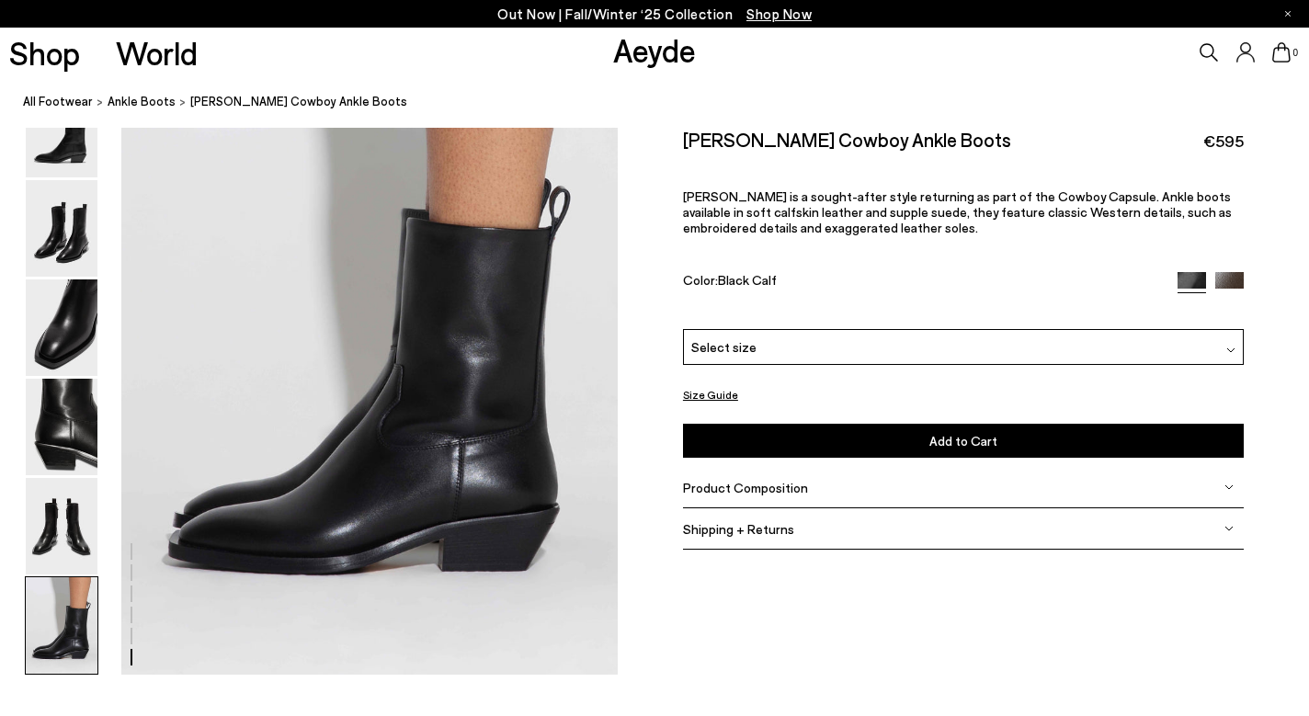
click at [1226, 282] on img at bounding box center [1229, 286] width 28 height 28
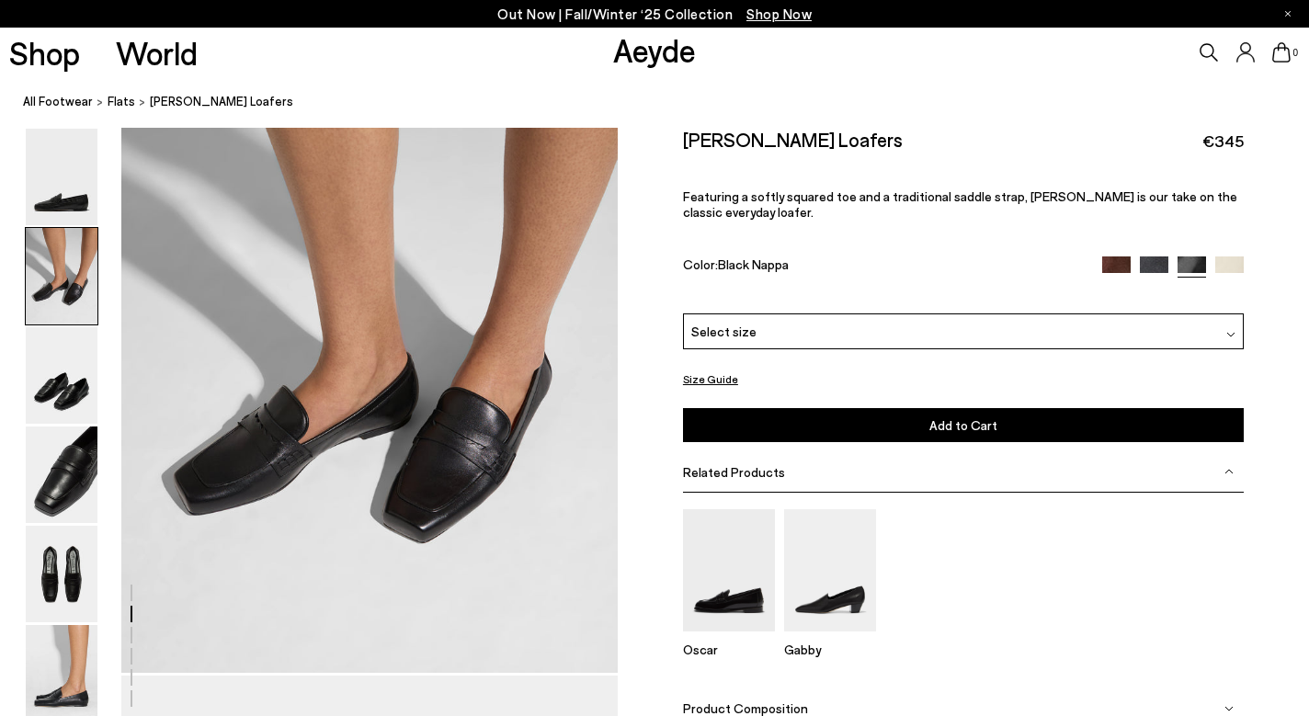
scroll to position [782, 0]
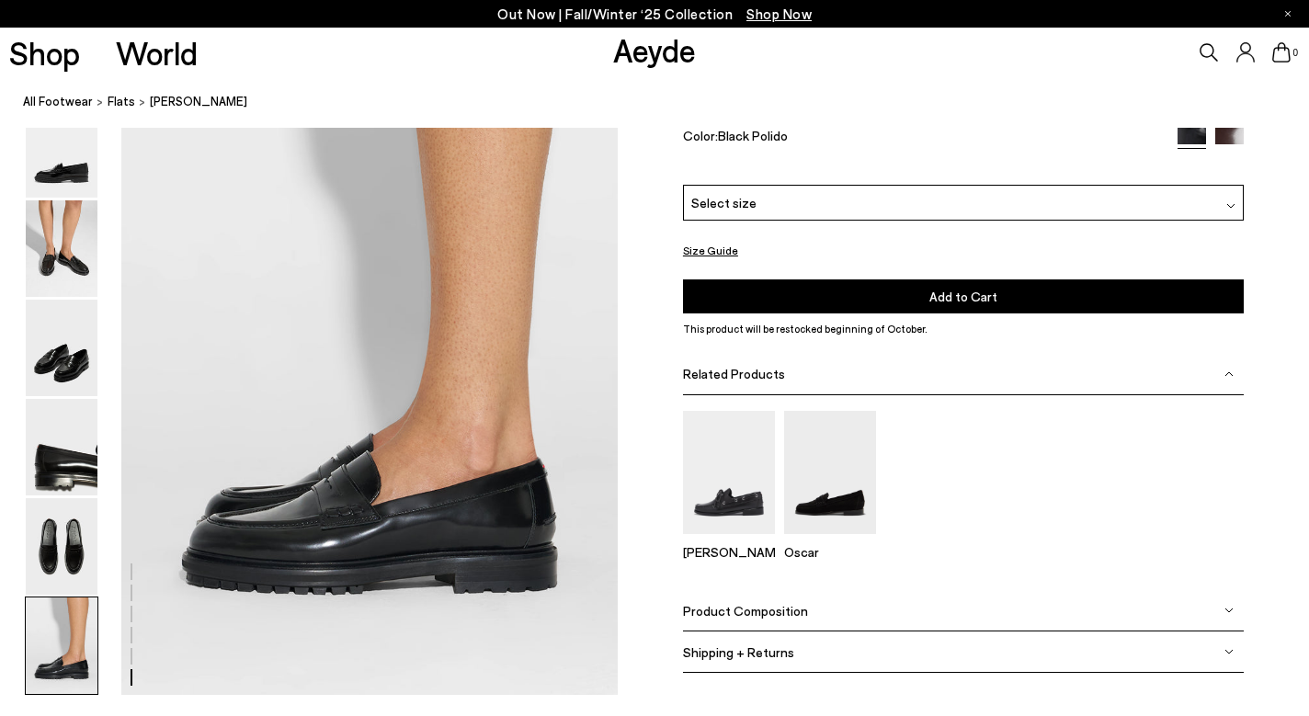
scroll to position [3410, 0]
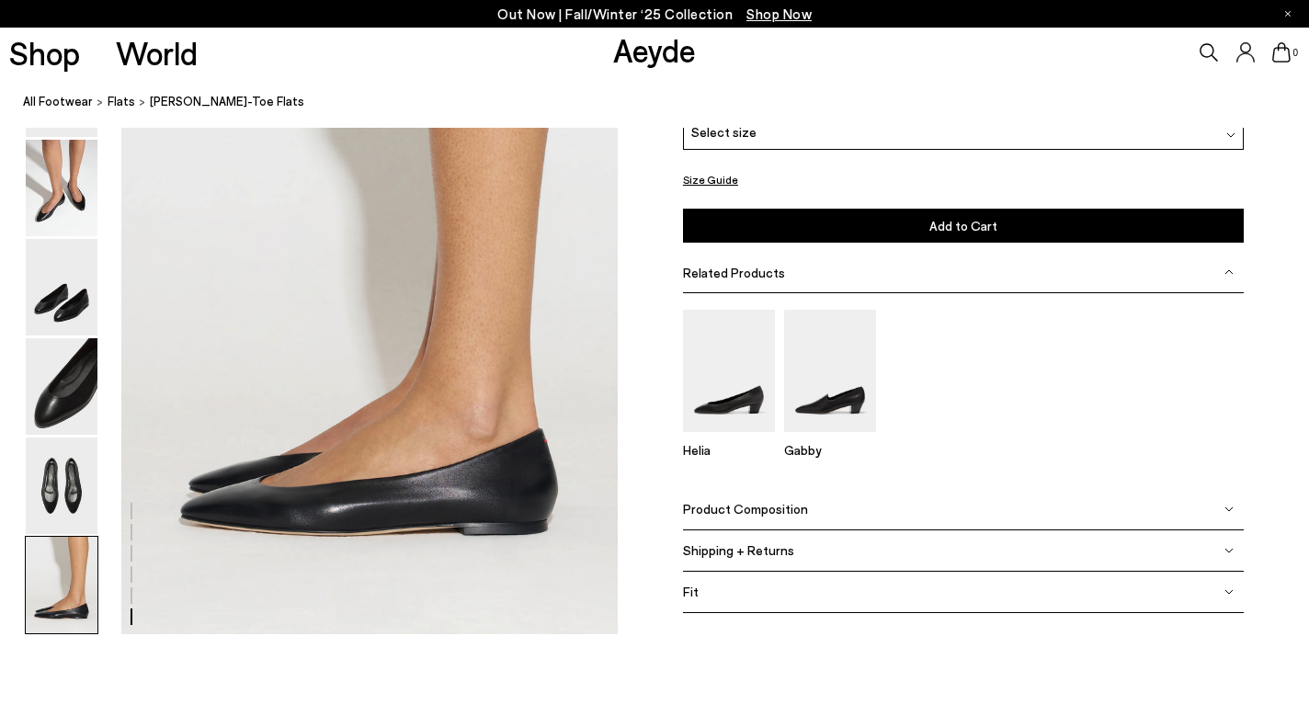
scroll to position [3399, 0]
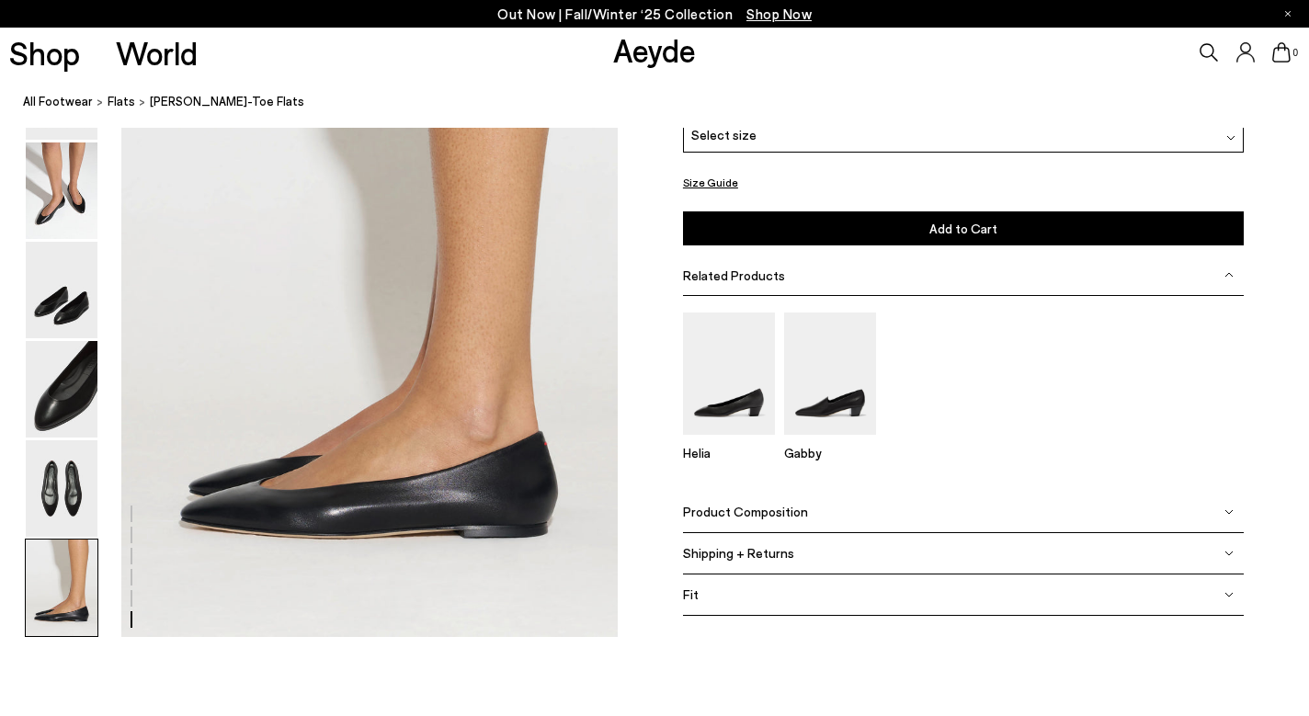
click at [1231, 600] on div "Fit" at bounding box center [963, 594] width 561 height 41
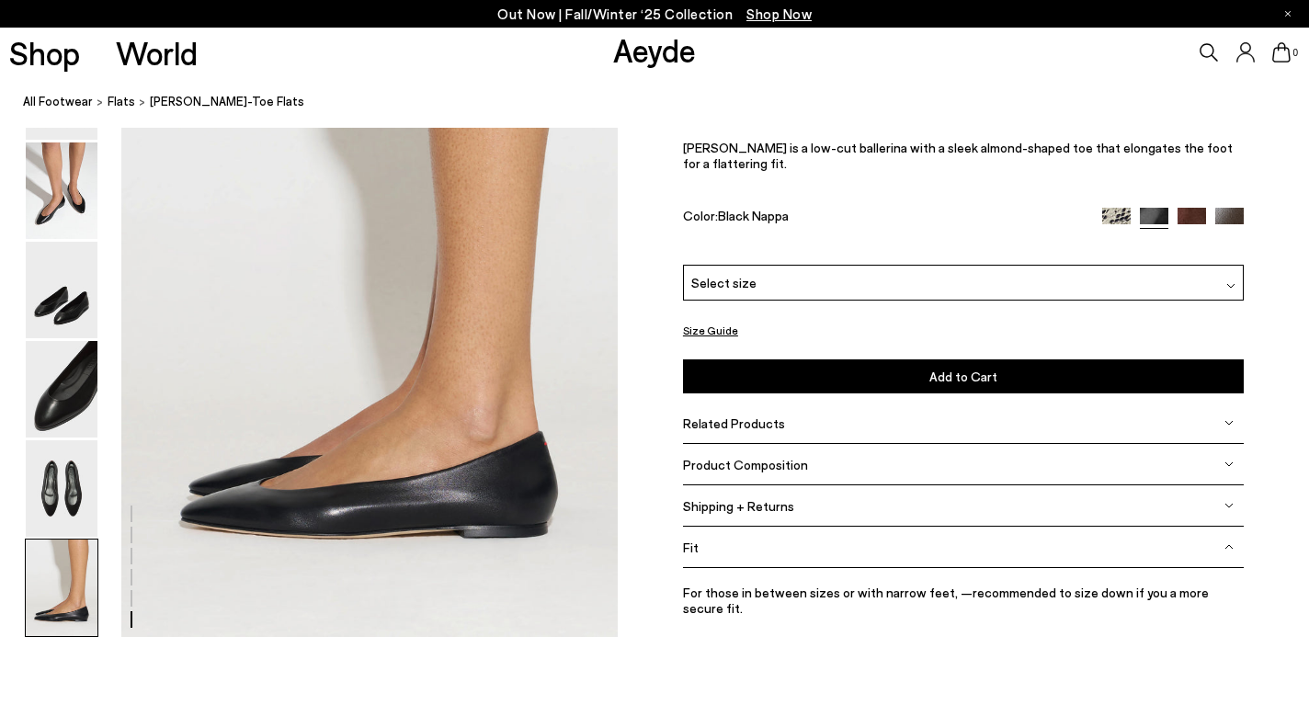
click at [1231, 554] on div "Fit" at bounding box center [963, 547] width 561 height 41
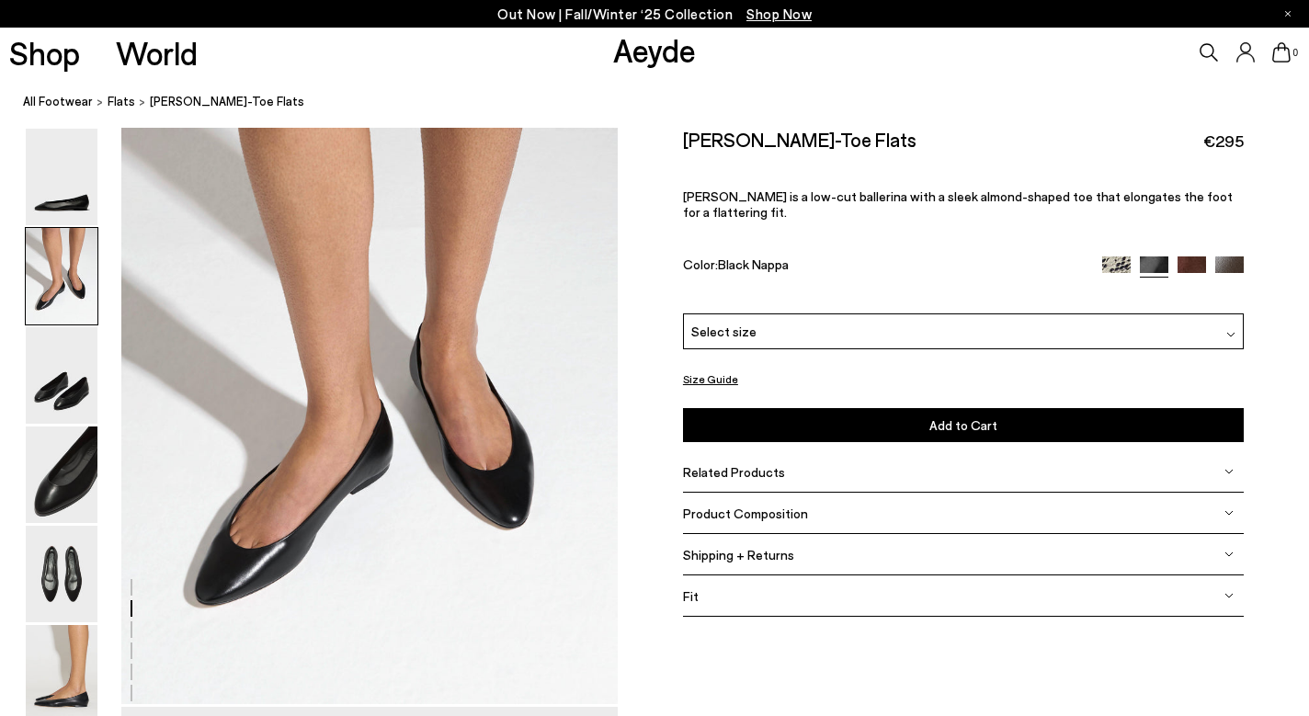
scroll to position [664, 0]
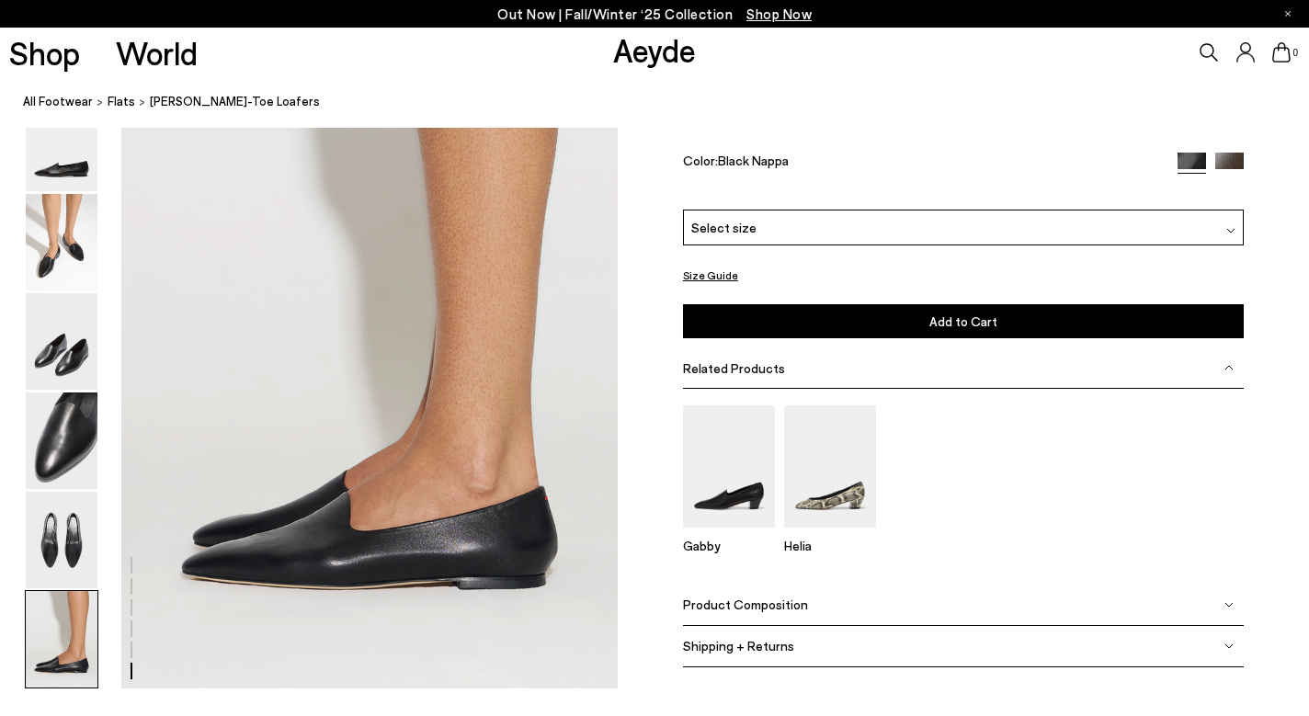
scroll to position [3350, 0]
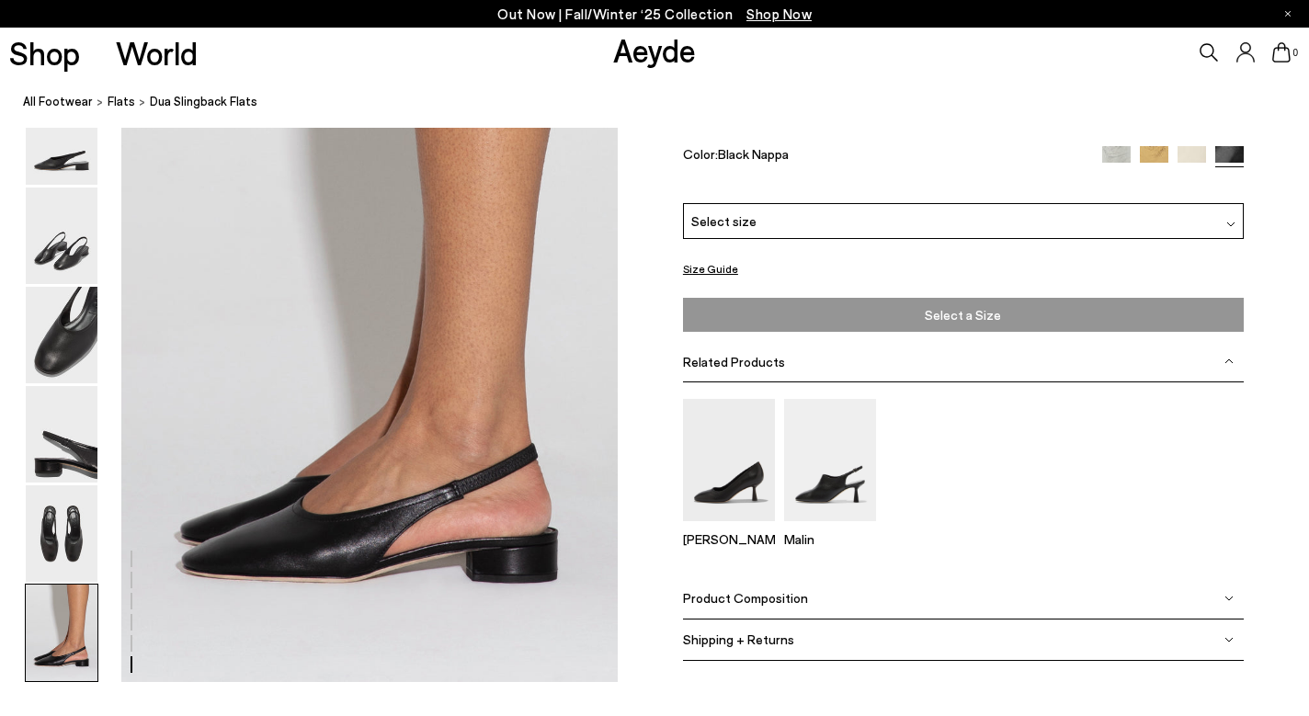
scroll to position [3352, 0]
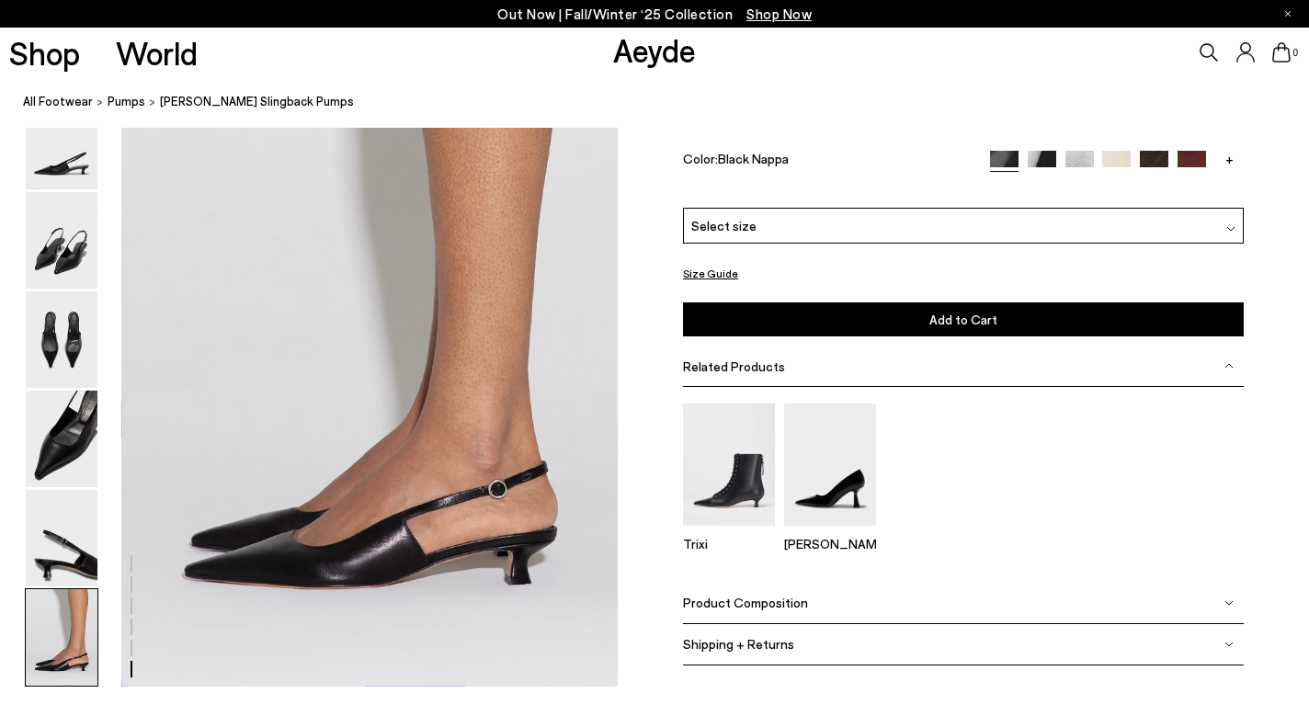
scroll to position [3425, 0]
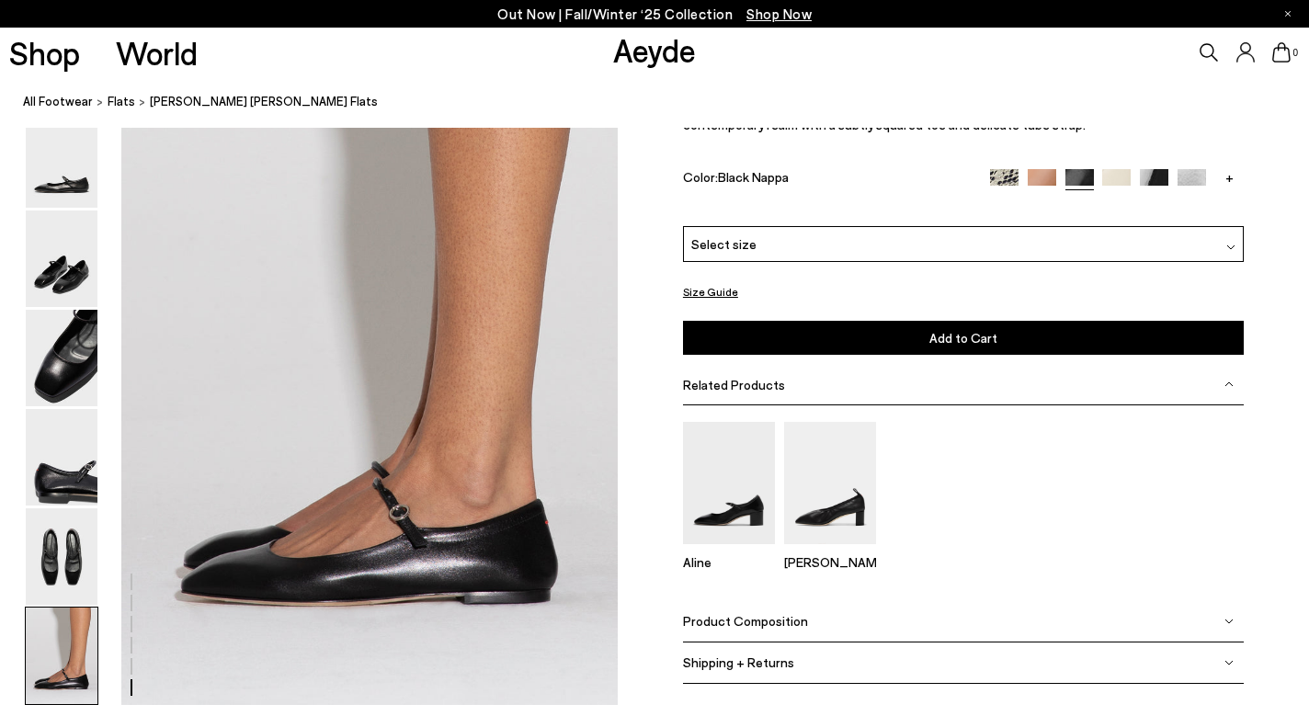
scroll to position [3333, 0]
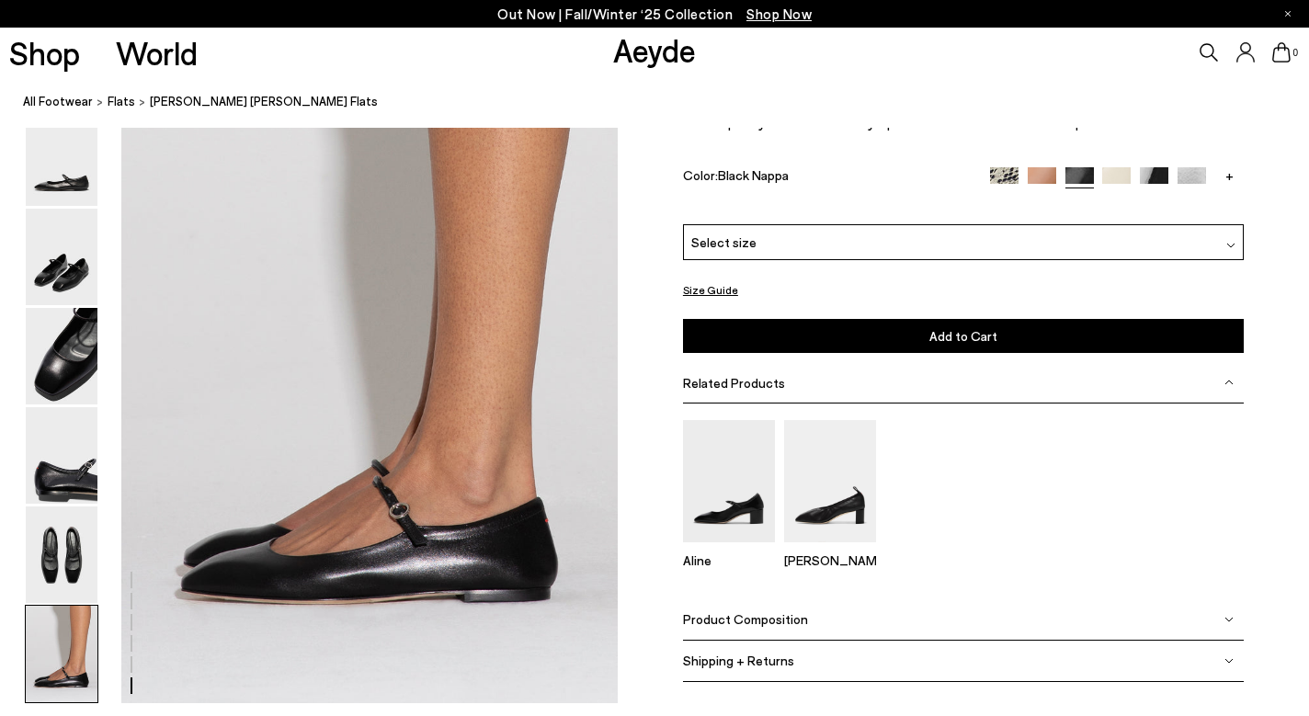
click at [1227, 178] on link "+" at bounding box center [1229, 175] width 28 height 17
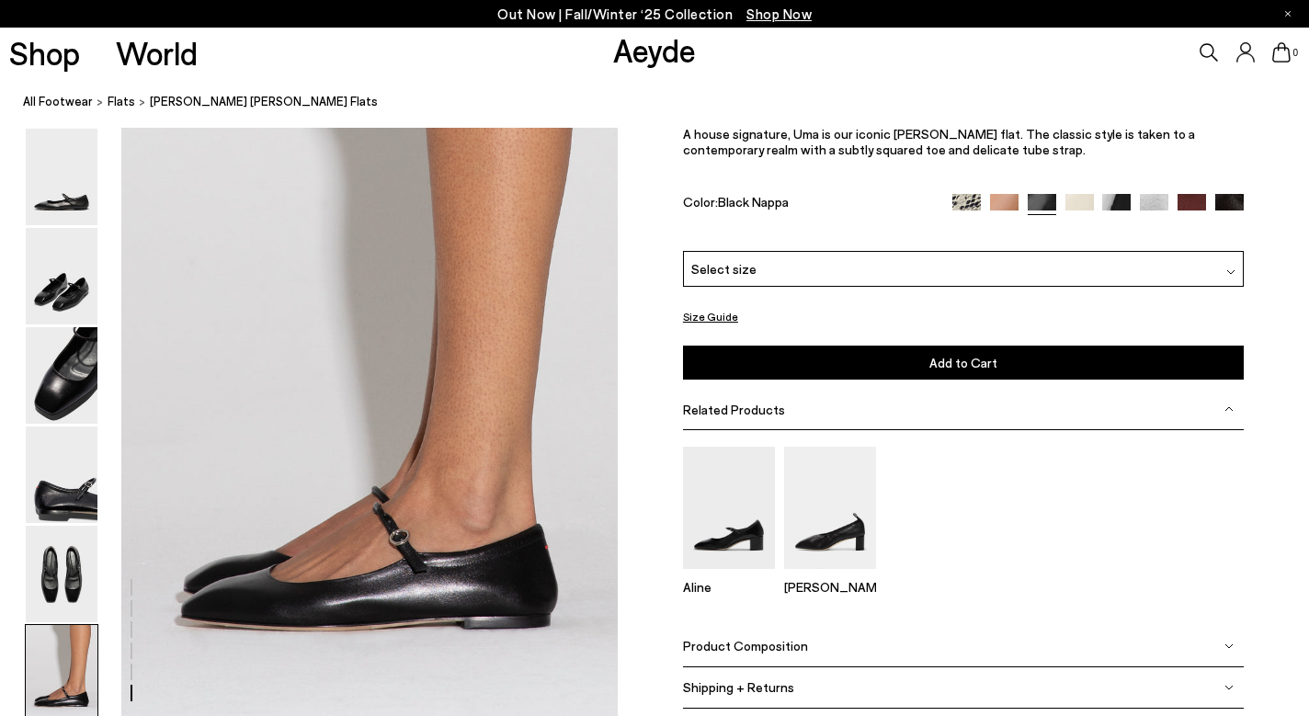
scroll to position [3308, 0]
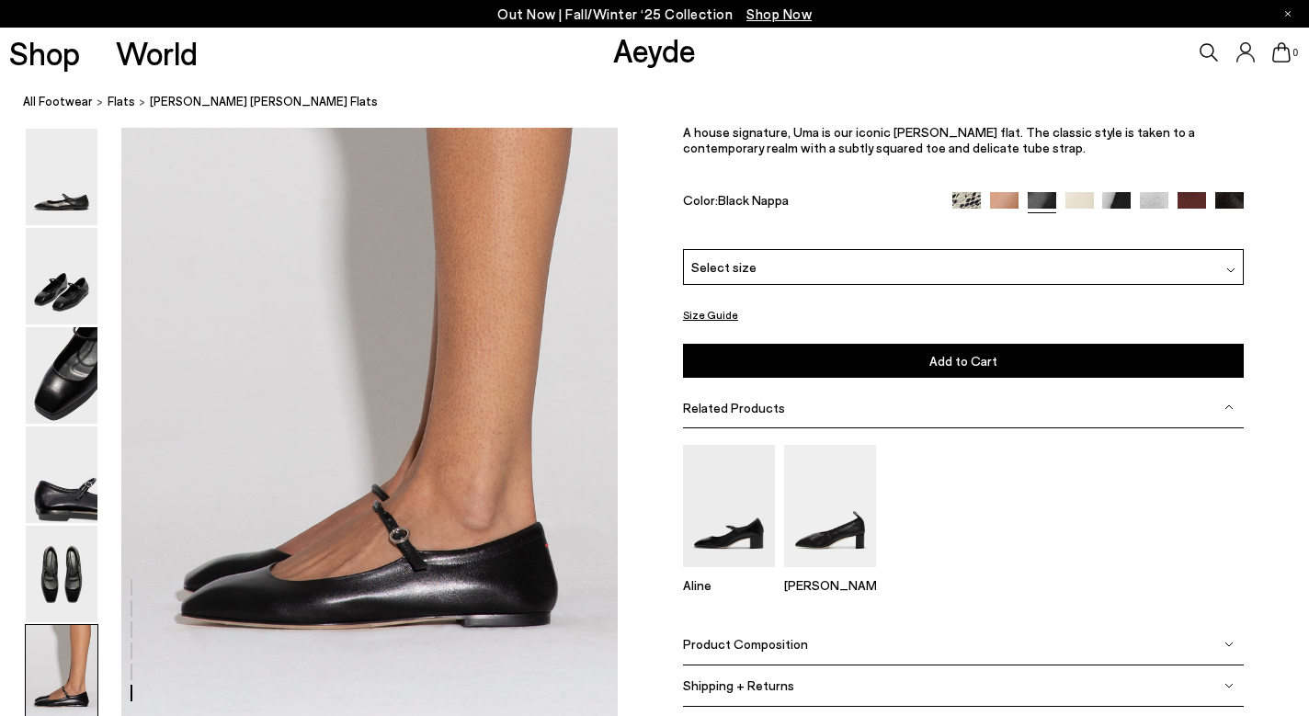
click at [948, 275] on div "Select size" at bounding box center [963, 267] width 561 height 36
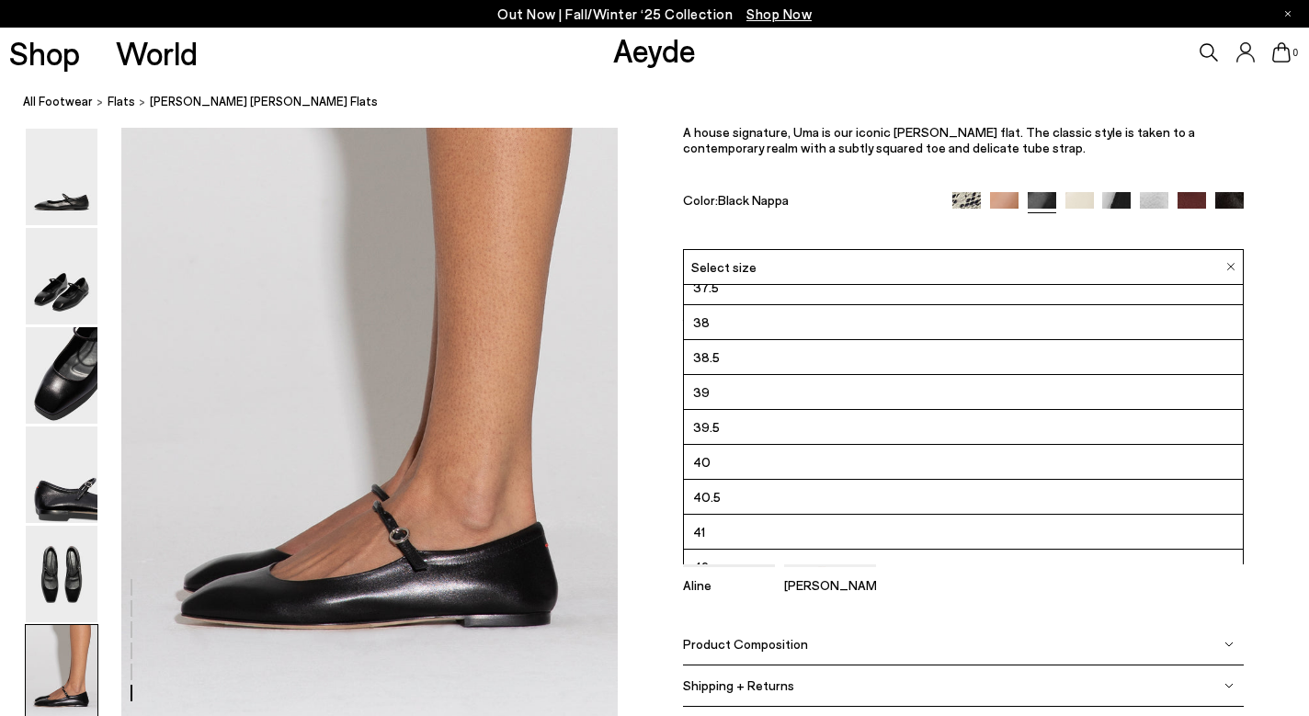
scroll to position [87, 0]
click at [1224, 273] on div "Select size" at bounding box center [963, 267] width 561 height 36
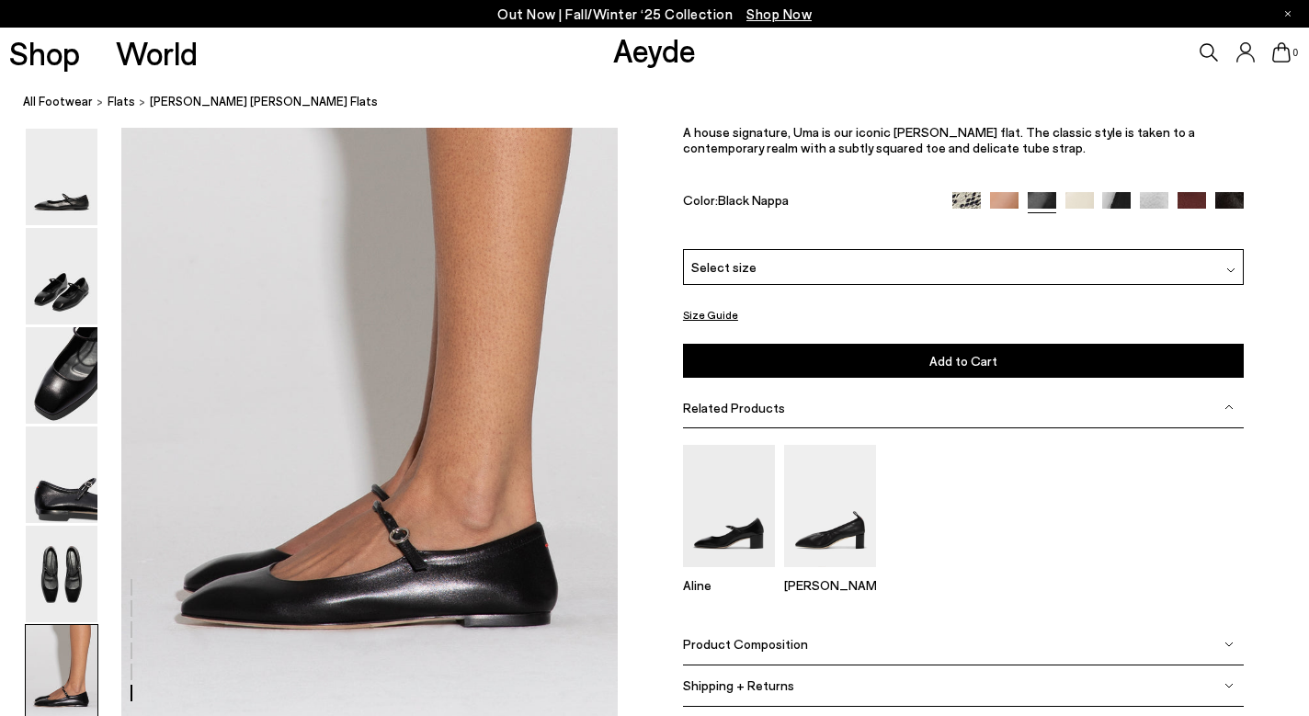
click at [718, 310] on button "Size Guide" at bounding box center [710, 314] width 55 height 23
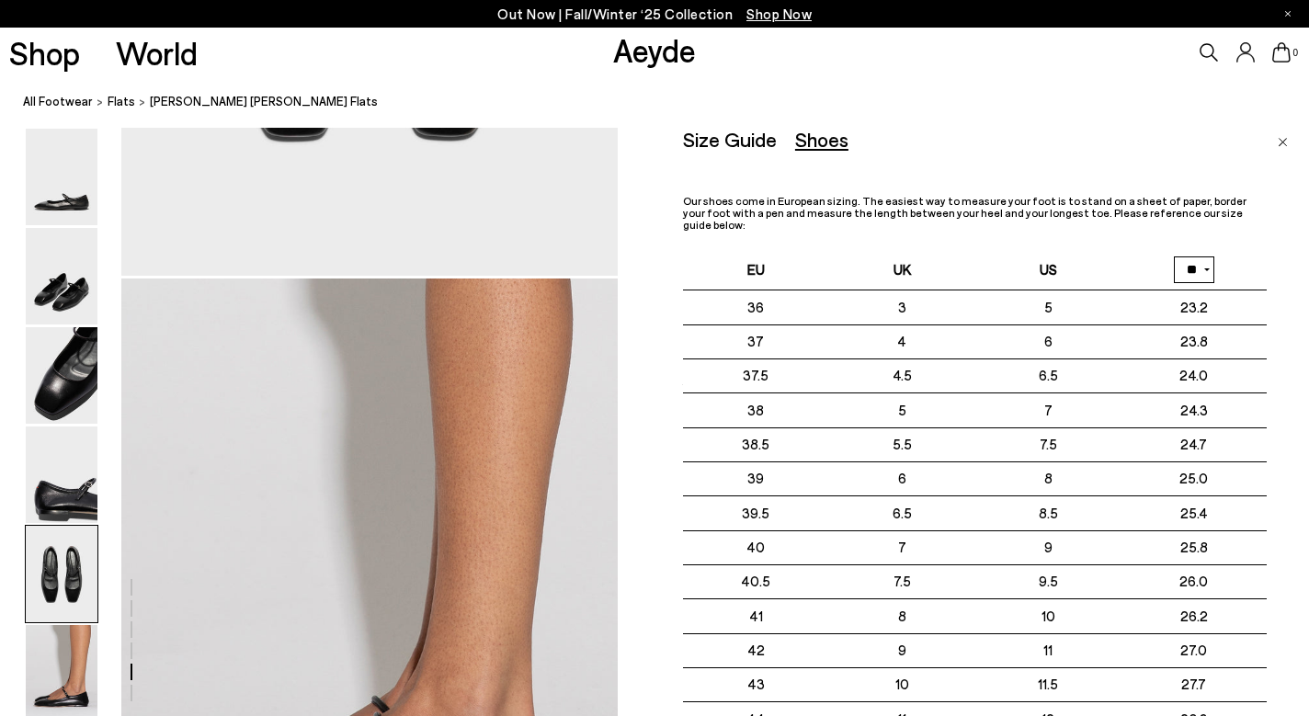
scroll to position [3090, 0]
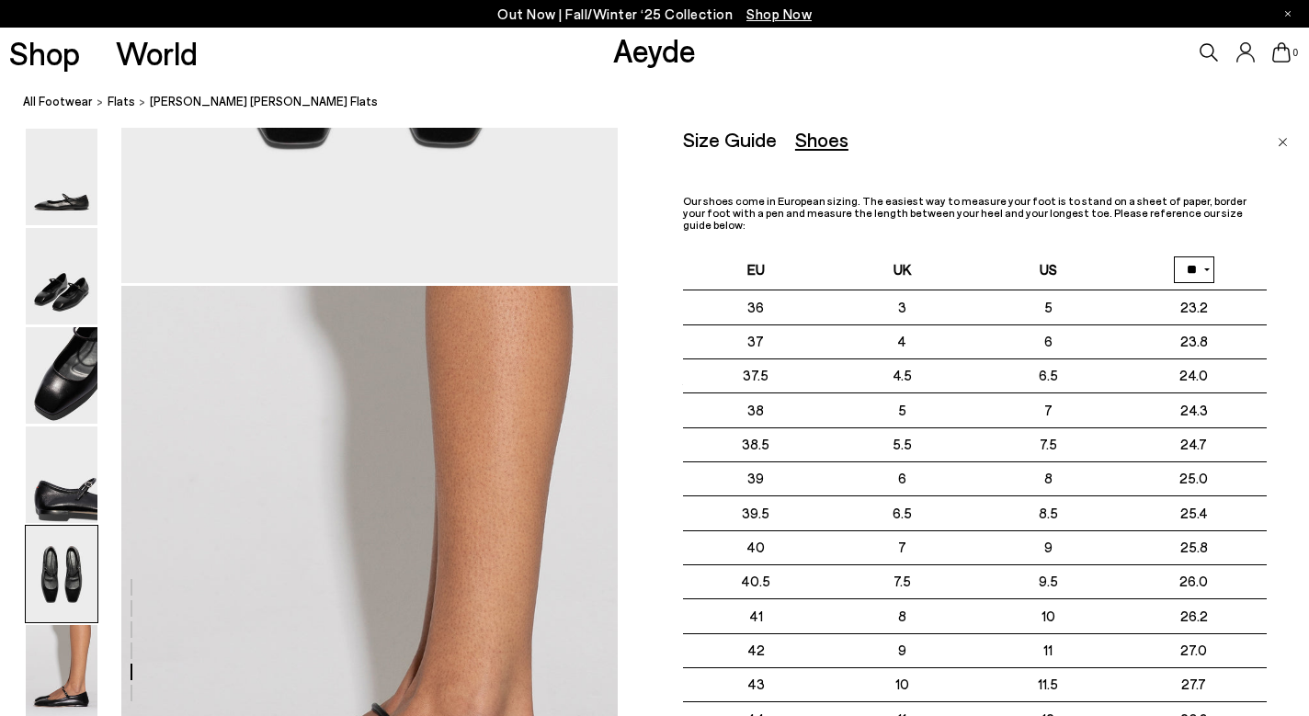
click at [1276, 146] on div "Size Guide Shoes Belt Our shoes come in European sizing. The easiest way to mea…" at bounding box center [996, 486] width 626 height 716
click at [1285, 142] on img "Close" at bounding box center [1282, 142] width 10 height 9
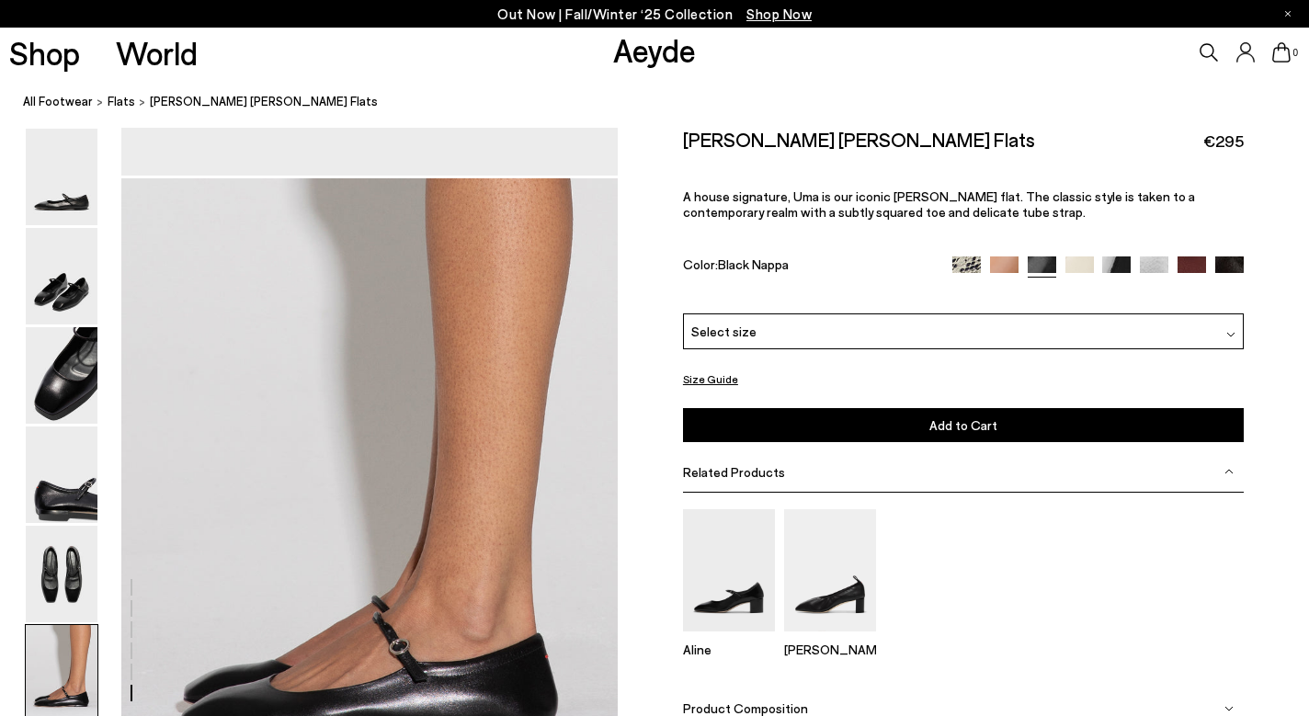
scroll to position [3195, 0]
click at [1186, 266] on img at bounding box center [1191, 270] width 28 height 28
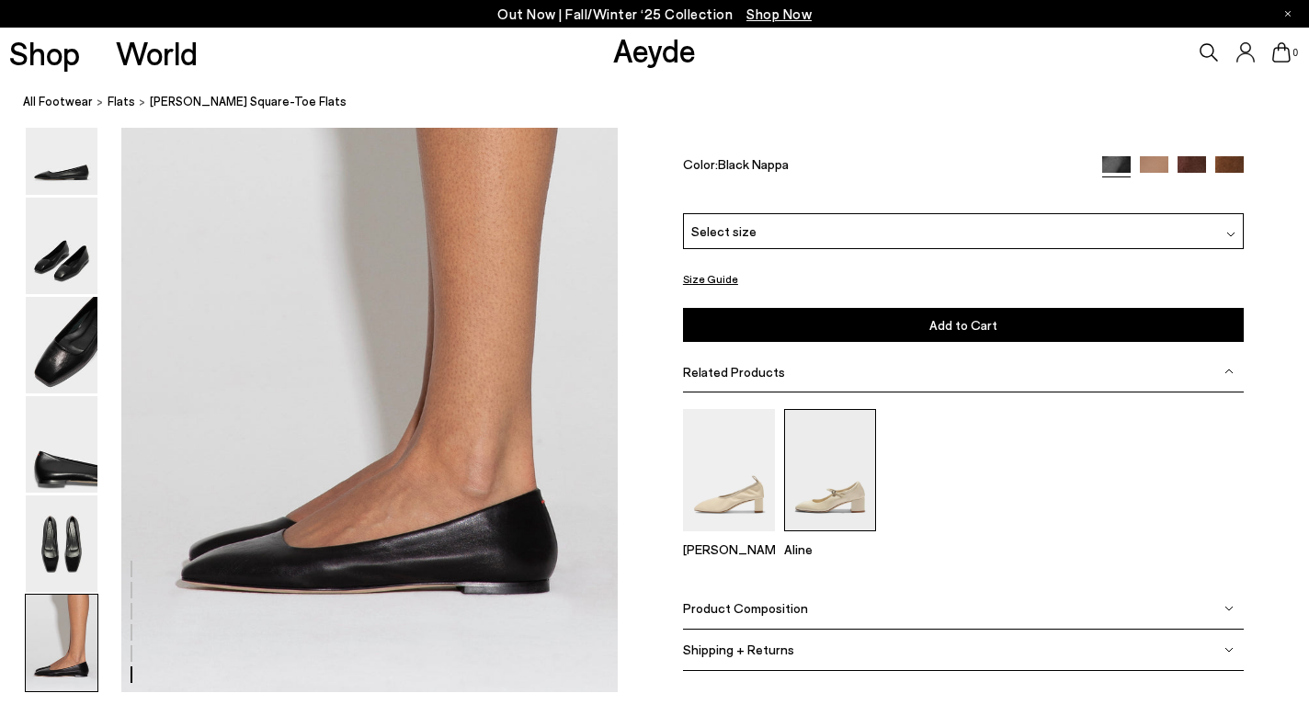
scroll to position [3339, 0]
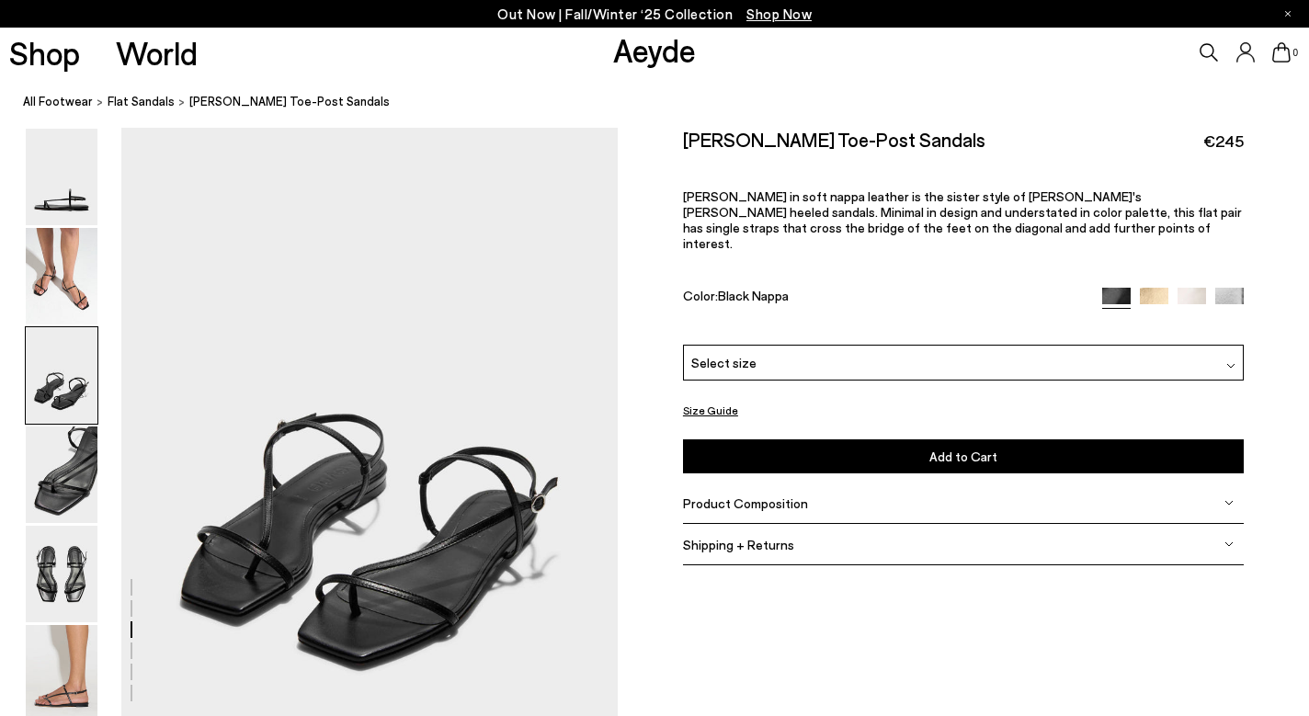
scroll to position [1285, 0]
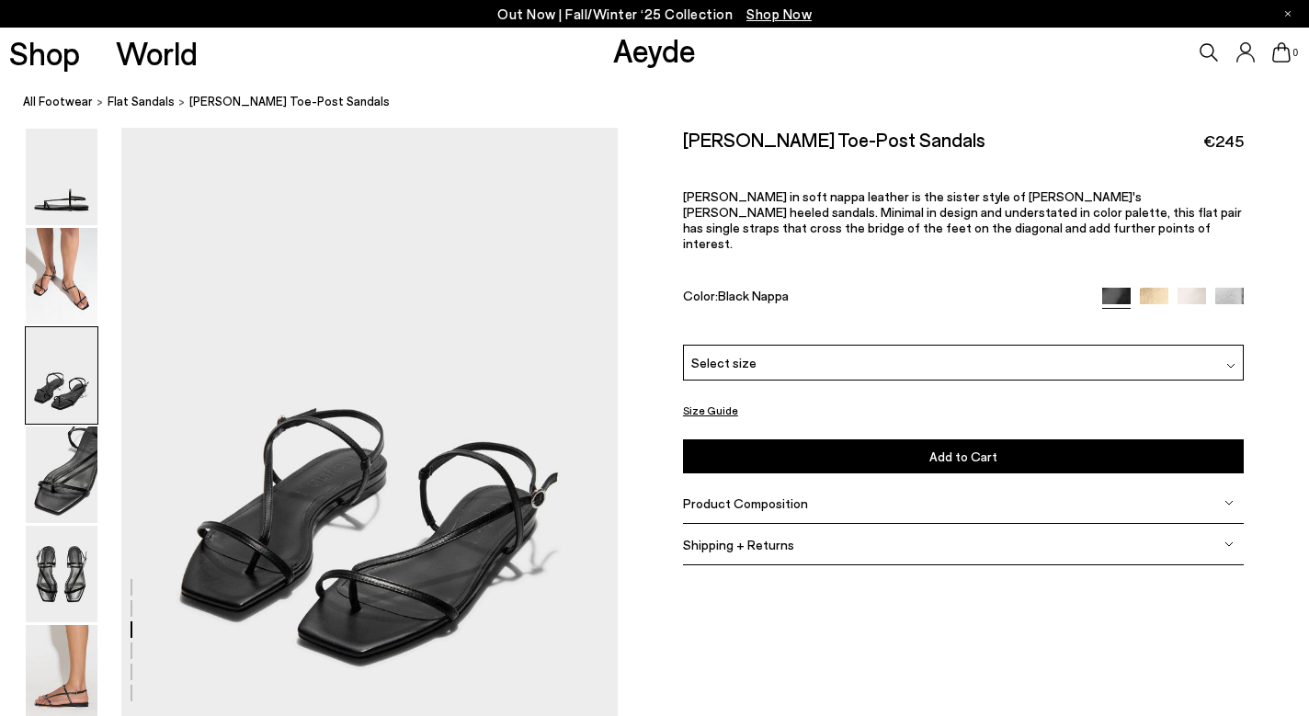
click at [1155, 288] on img at bounding box center [1154, 302] width 28 height 28
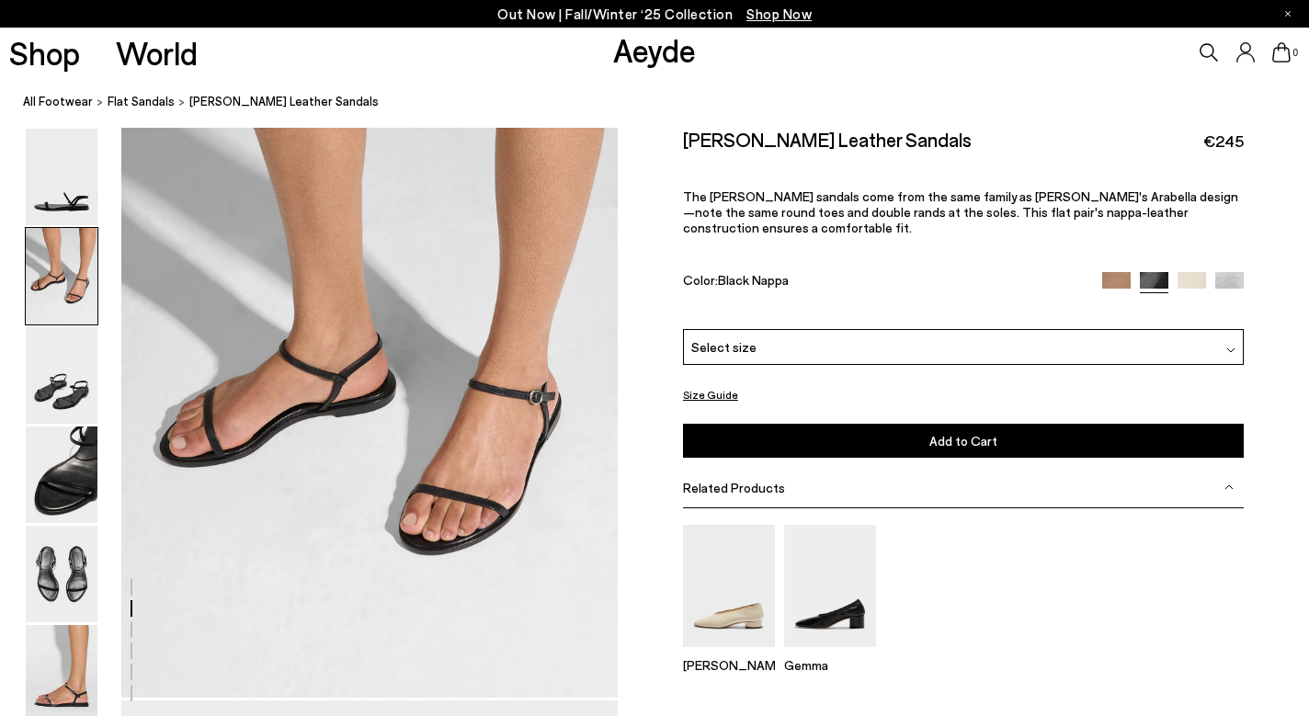
scroll to position [686, 0]
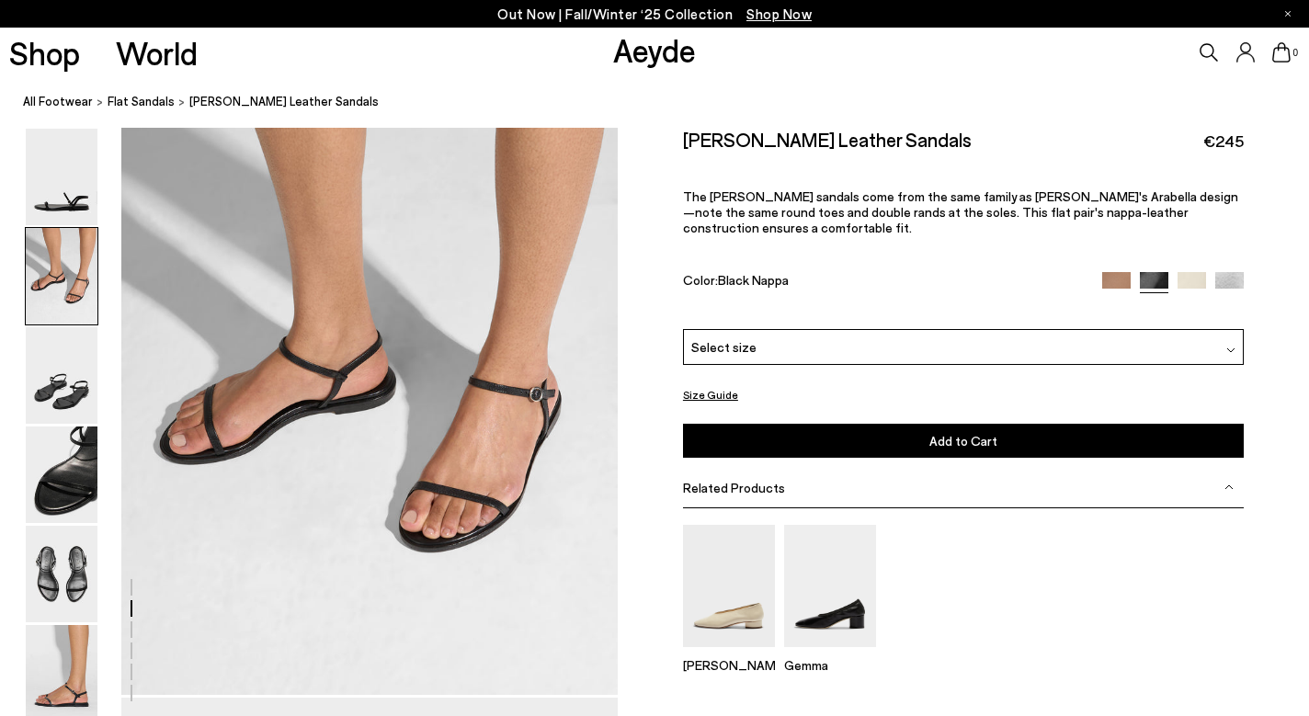
click at [1194, 272] on img at bounding box center [1191, 286] width 28 height 28
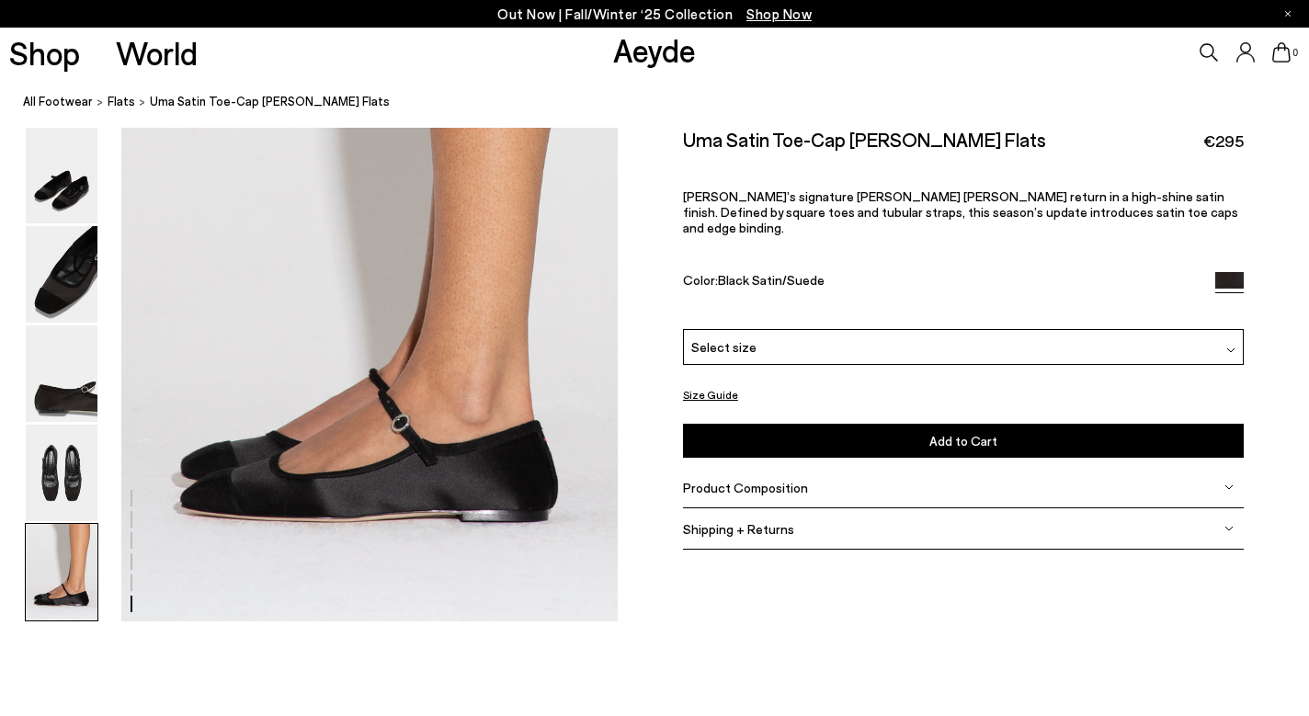
scroll to position [3407, 0]
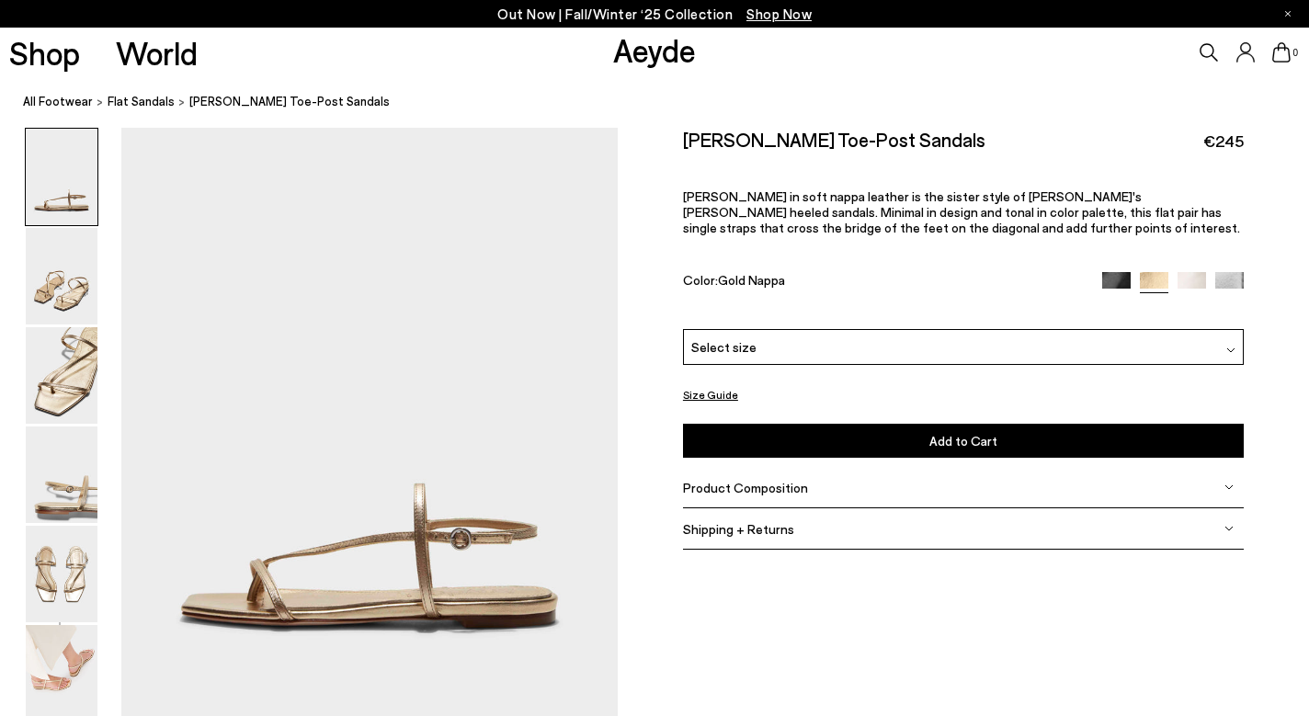
click at [1193, 284] on img at bounding box center [1191, 286] width 28 height 28
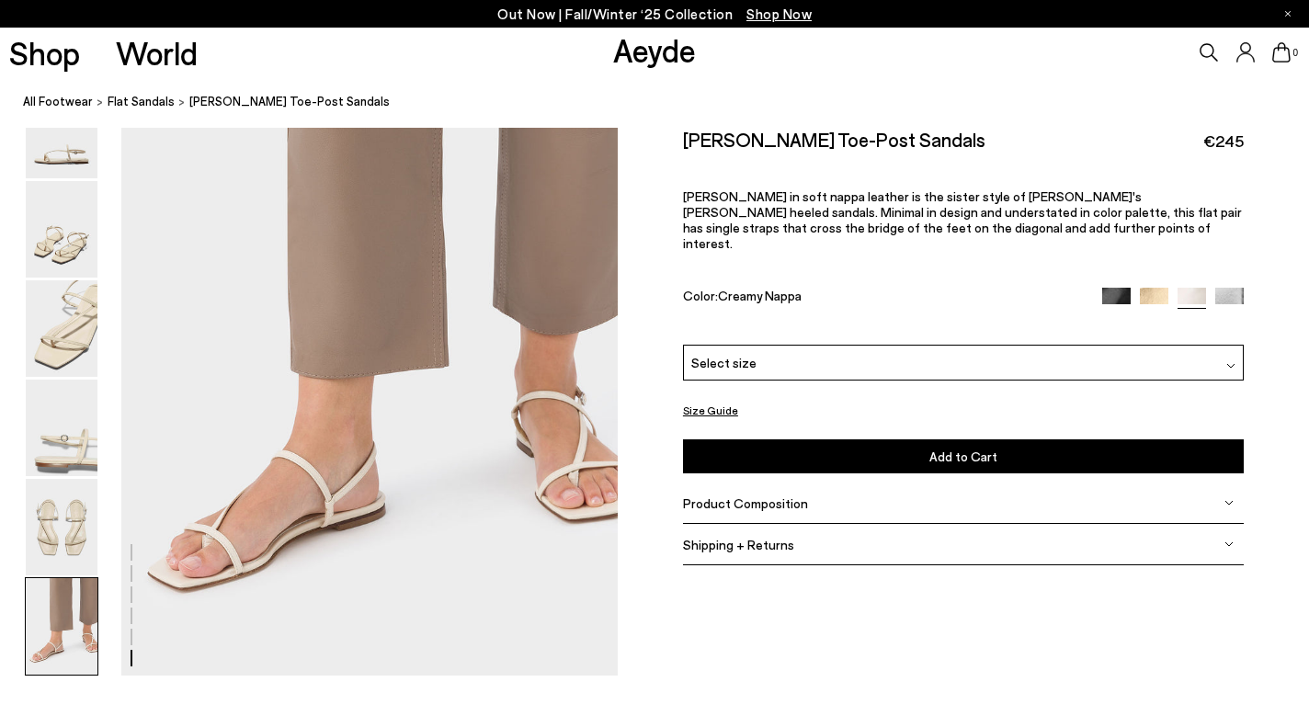
scroll to position [3430, 0]
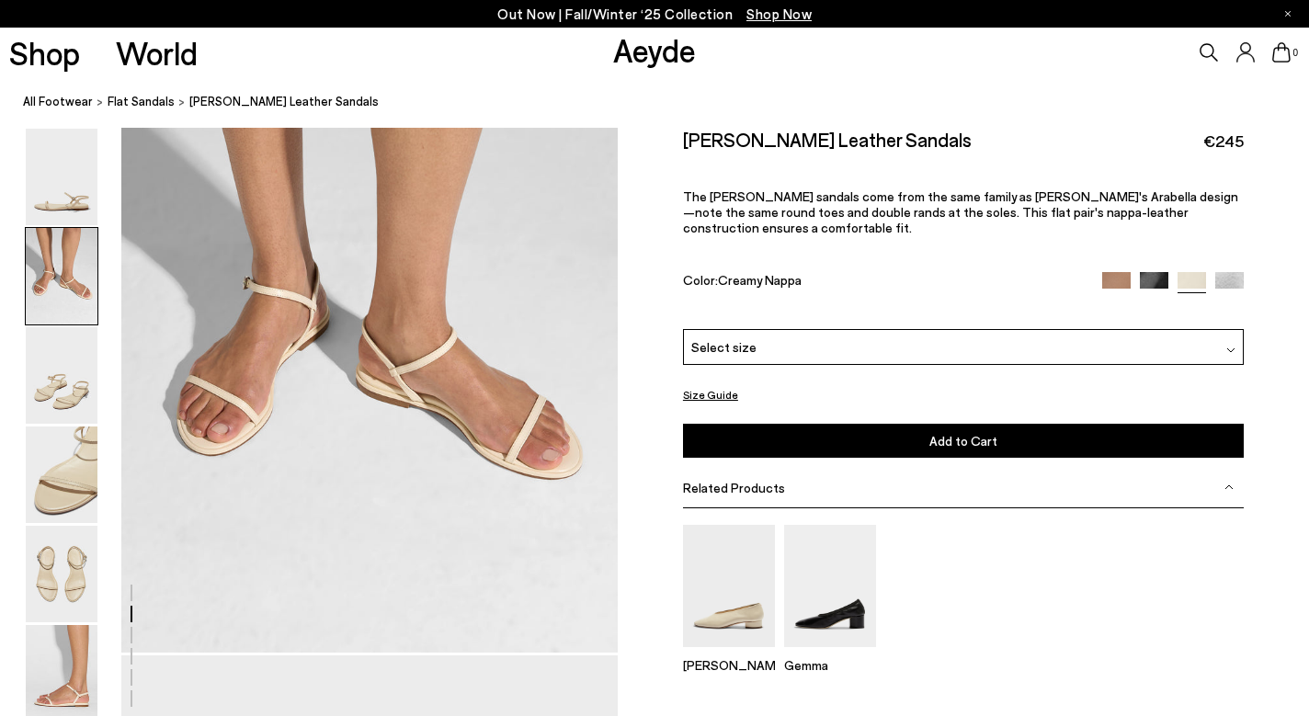
scroll to position [810, 0]
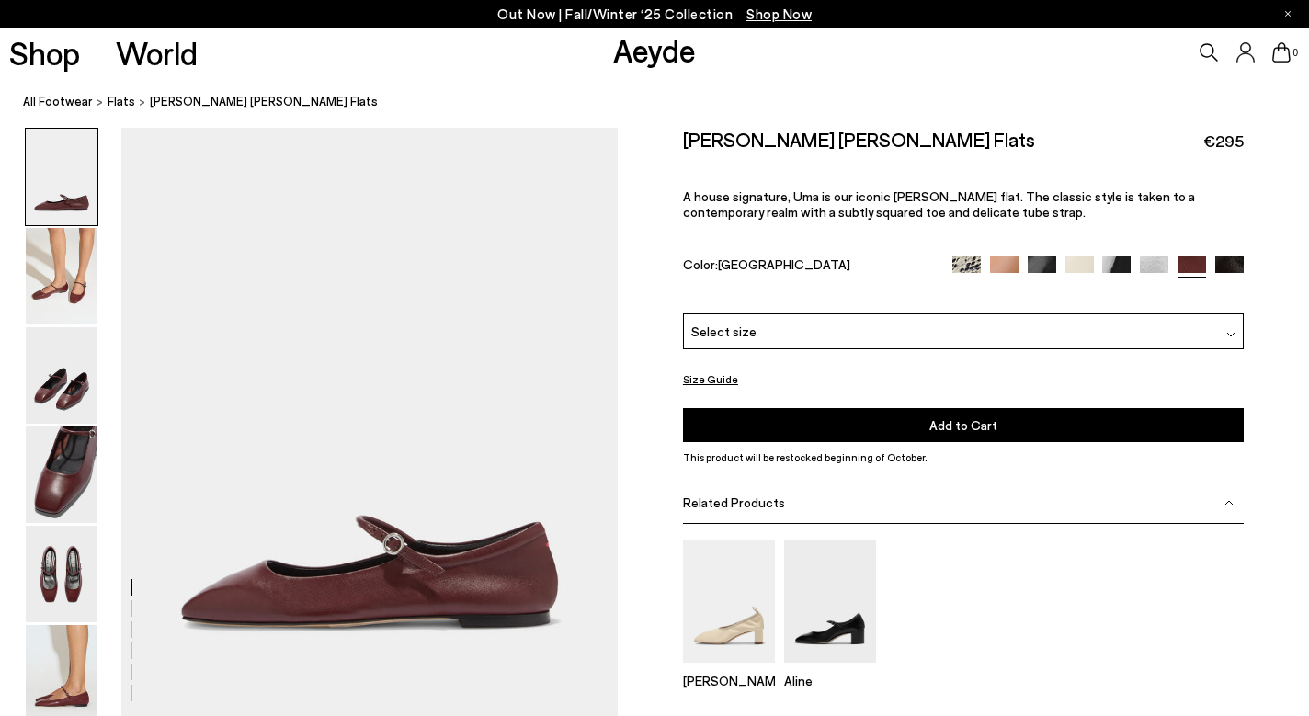
click at [1226, 266] on img at bounding box center [1229, 270] width 28 height 28
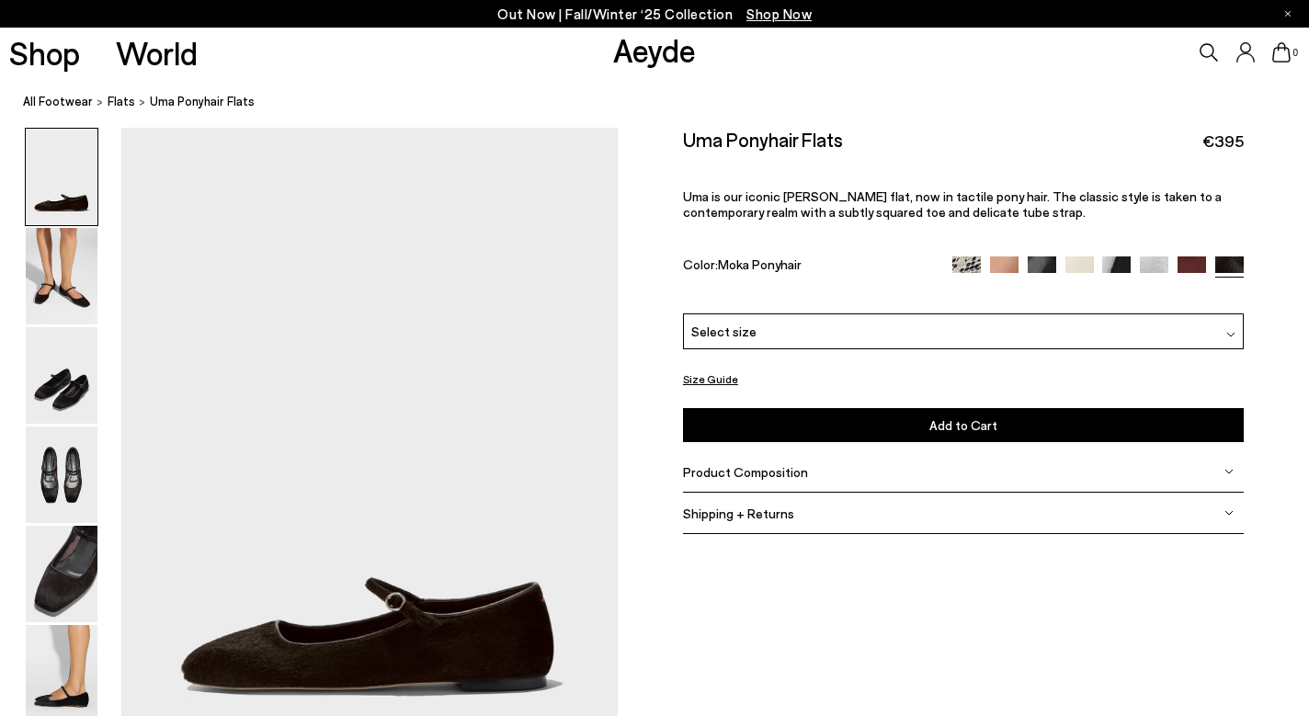
click at [1045, 264] on img at bounding box center [1041, 270] width 28 height 28
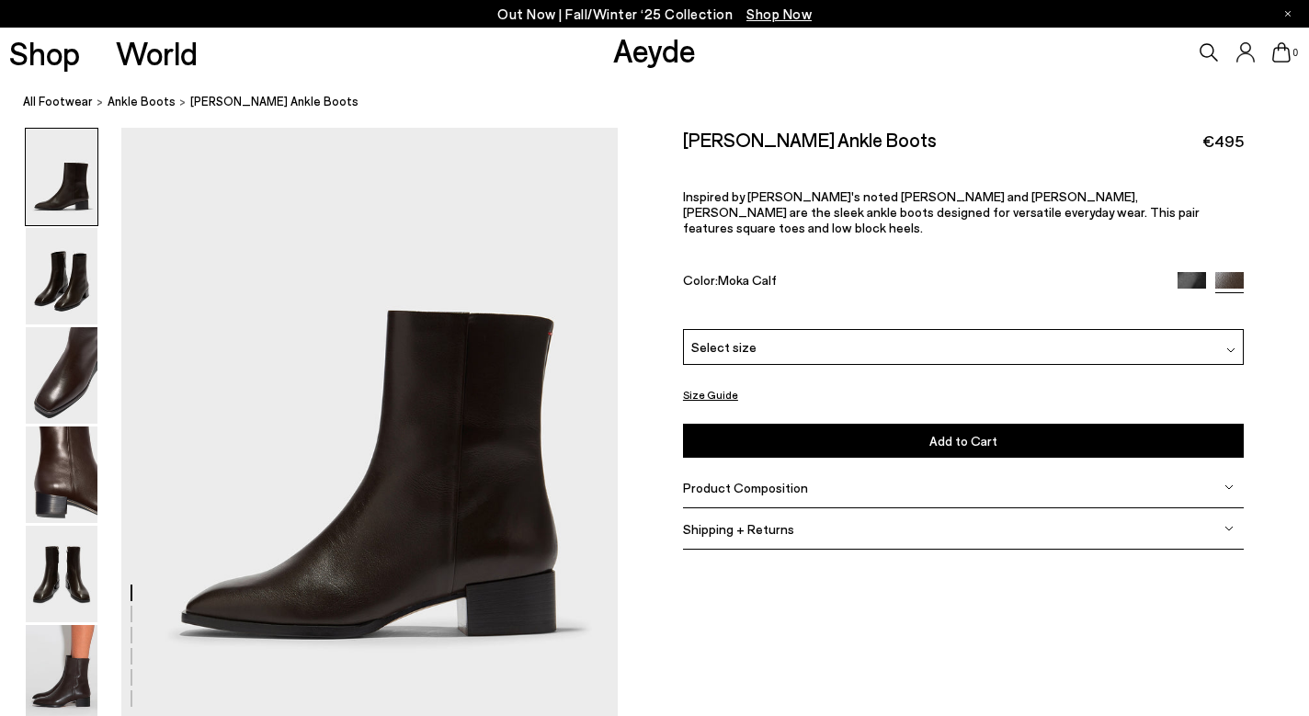
scroll to position [64, 0]
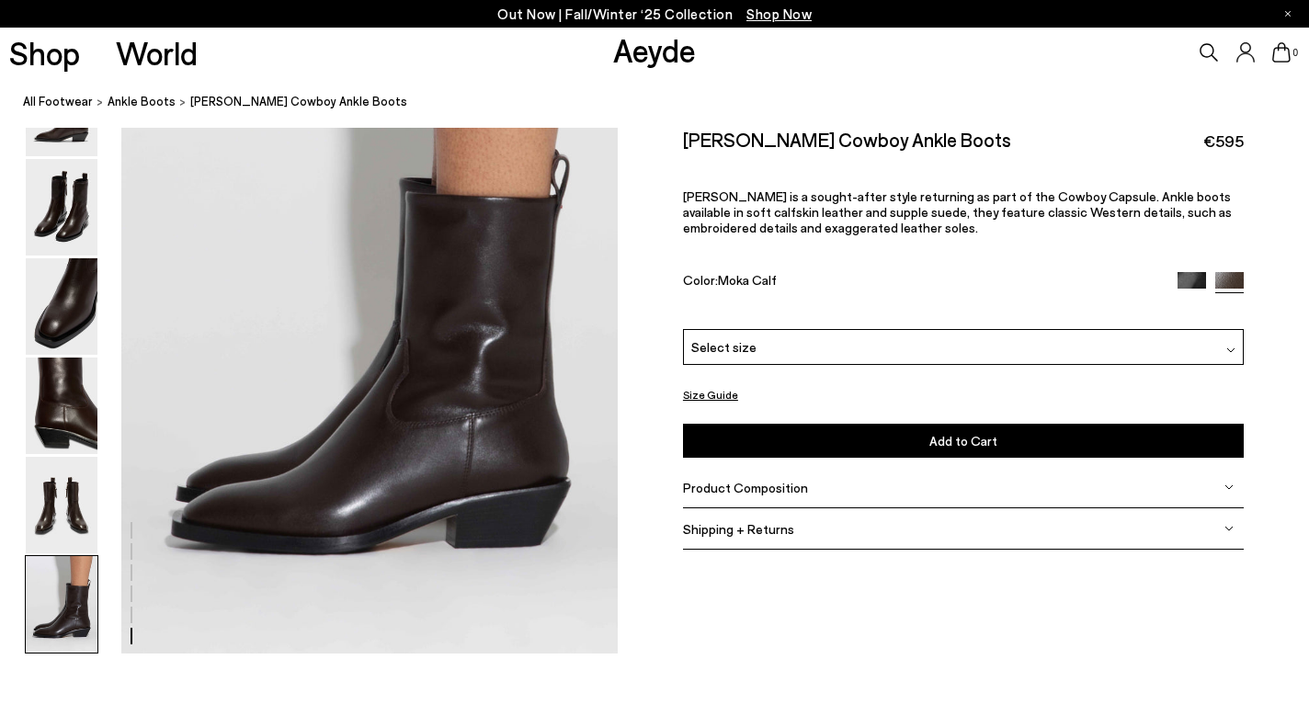
scroll to position [3452, 0]
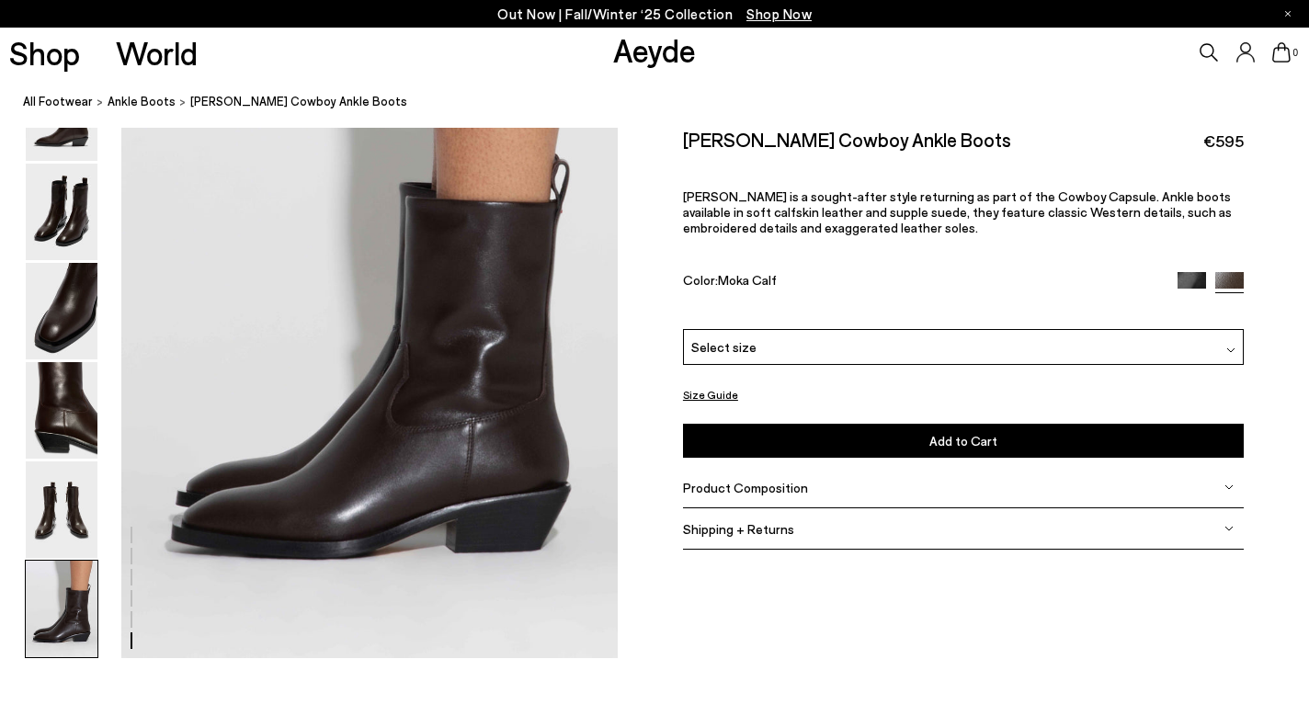
click at [1233, 538] on div "Shipping + Returns" at bounding box center [963, 528] width 561 height 41
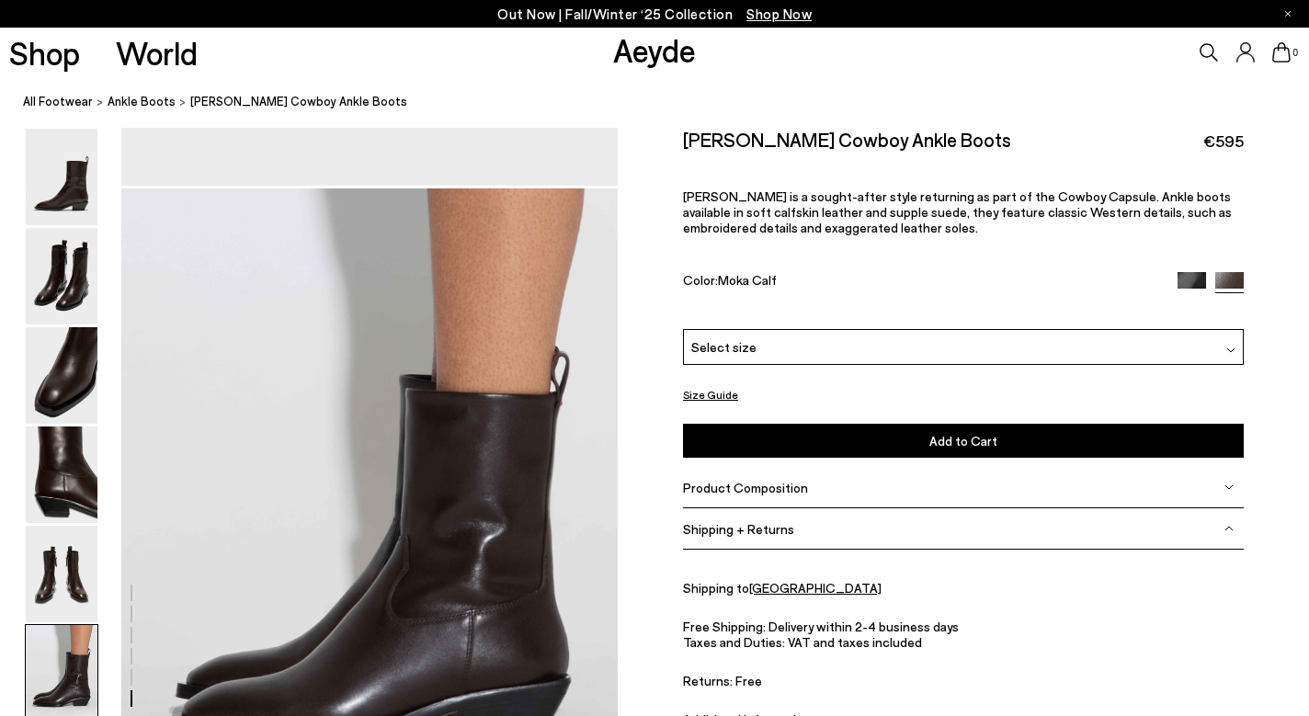
scroll to position [3256, 0]
